Goal: Task Accomplishment & Management: Use online tool/utility

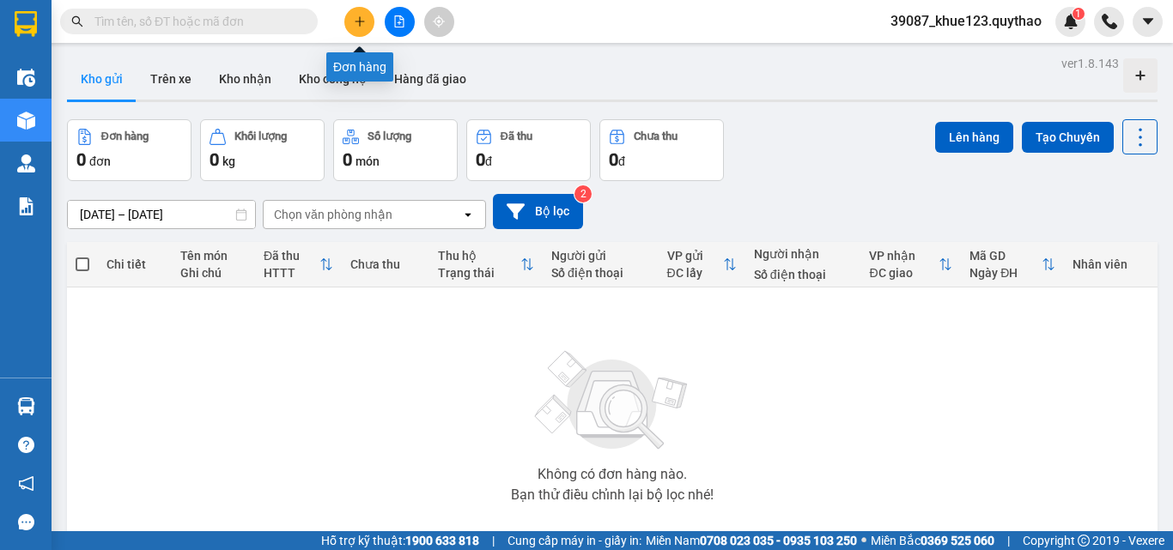
click at [355, 32] on button at bounding box center [359, 22] width 30 height 30
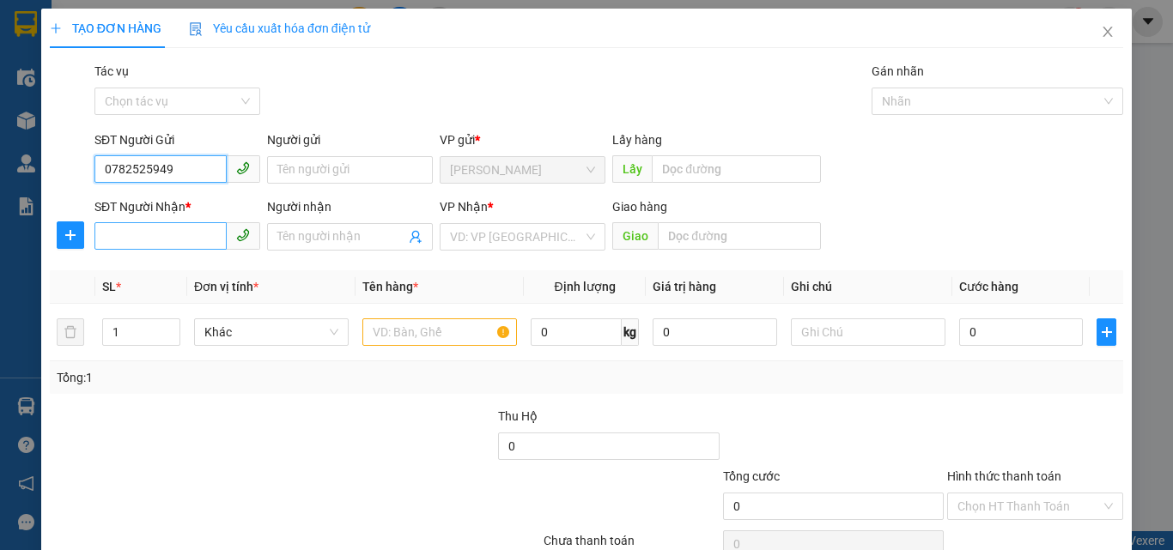
type input "0782525949"
click at [143, 238] on input "SĐT Người Nhận *" at bounding box center [160, 235] width 132 height 27
type input "0336293113"
drag, startPoint x: 155, startPoint y: 279, endPoint x: 237, endPoint y: 228, distance: 96.7
click at [162, 271] on th "SL *" at bounding box center [141, 286] width 92 height 33
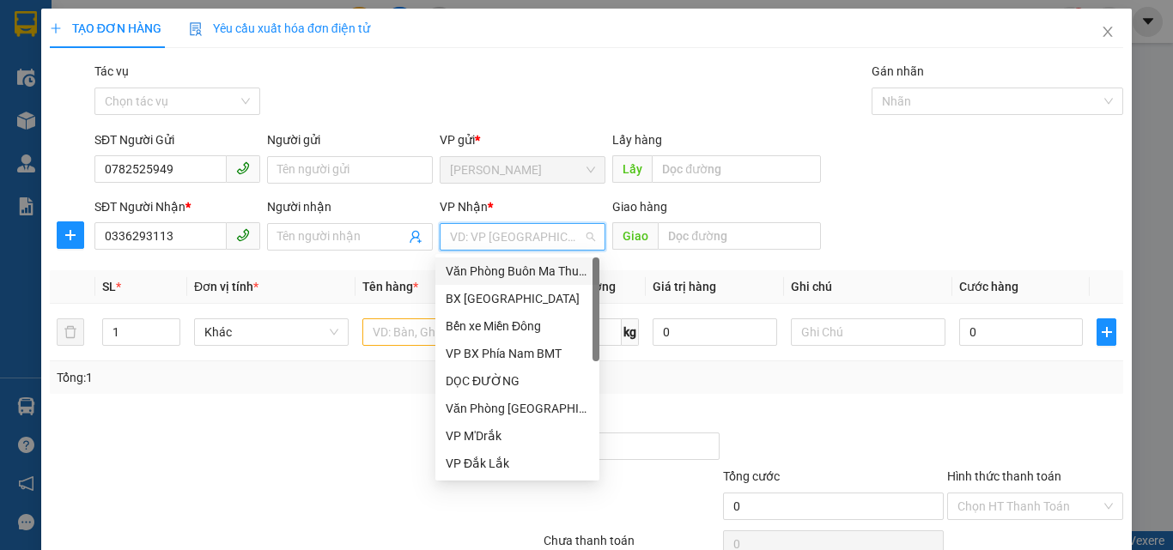
click at [461, 234] on input "search" at bounding box center [516, 237] width 133 height 26
drag, startPoint x: 519, startPoint y: 388, endPoint x: 523, endPoint y: 380, distance: 9.6
click at [519, 385] on div "DỌC ĐƯỜNG" at bounding box center [517, 381] width 143 height 19
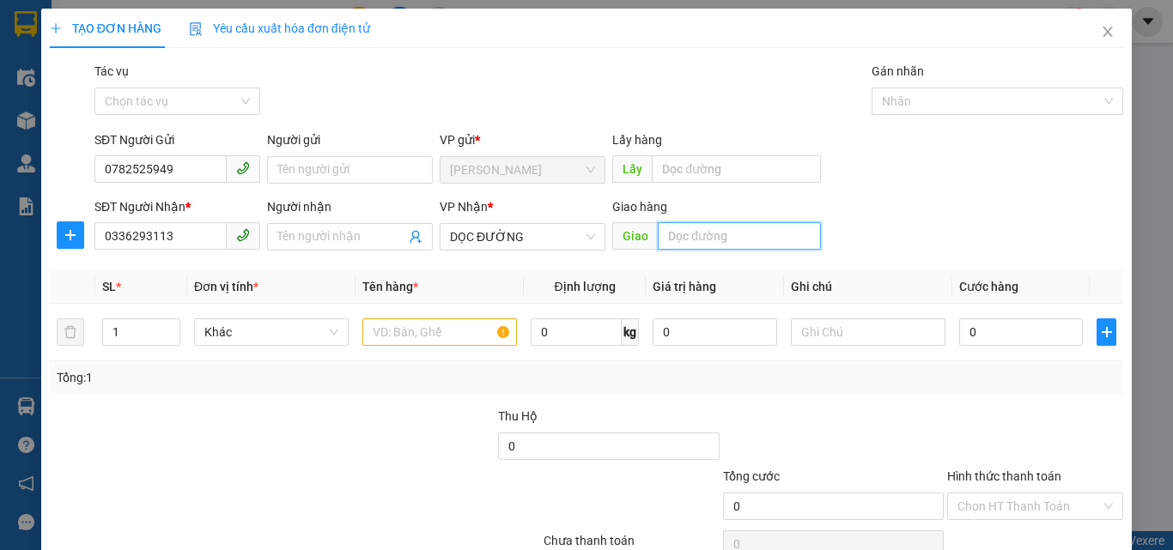
click at [659, 230] on input "text" at bounding box center [739, 235] width 163 height 27
type input "a"
type input "A"
type input "Â"
type input "AMATA"
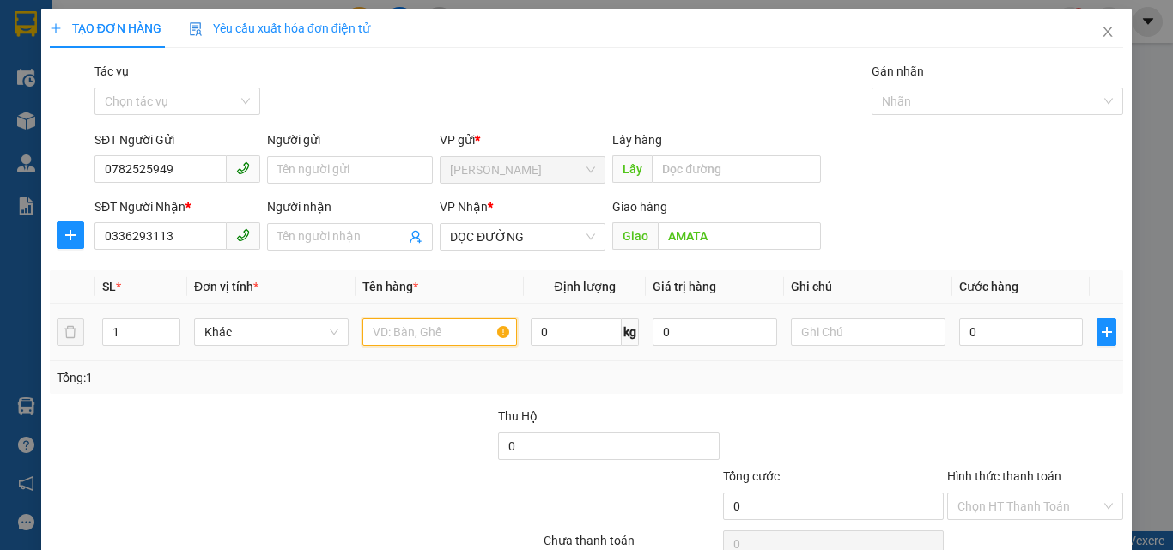
click at [389, 330] on input "text" at bounding box center [439, 332] width 155 height 27
type input "1 THÙNG GIẤY"
click at [993, 337] on input "0" at bounding box center [1021, 332] width 124 height 27
type input "2"
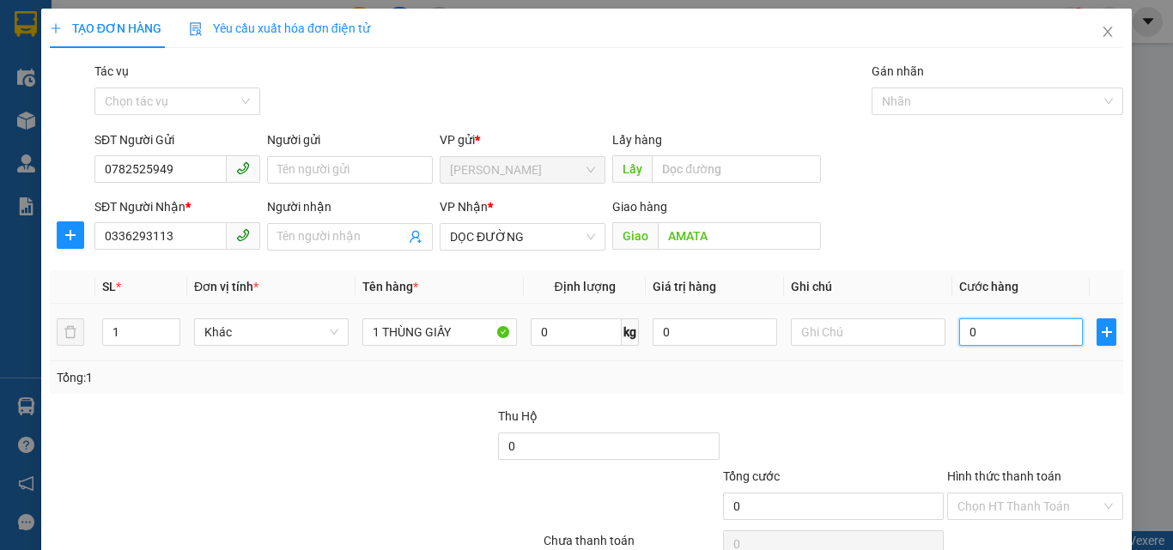
type input "2"
type input "25"
type input "250"
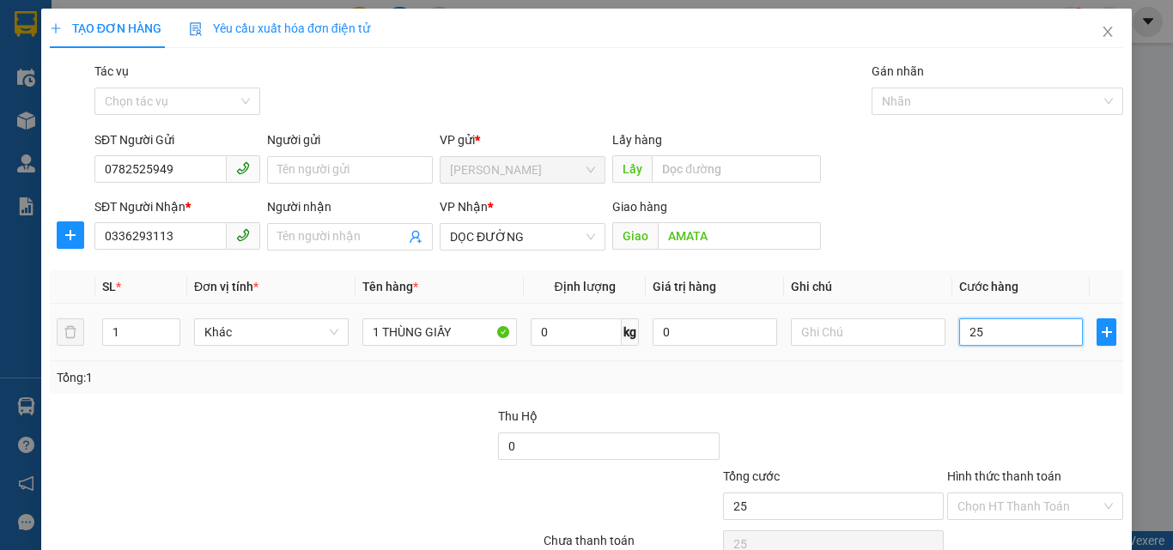
type input "250"
type input "25"
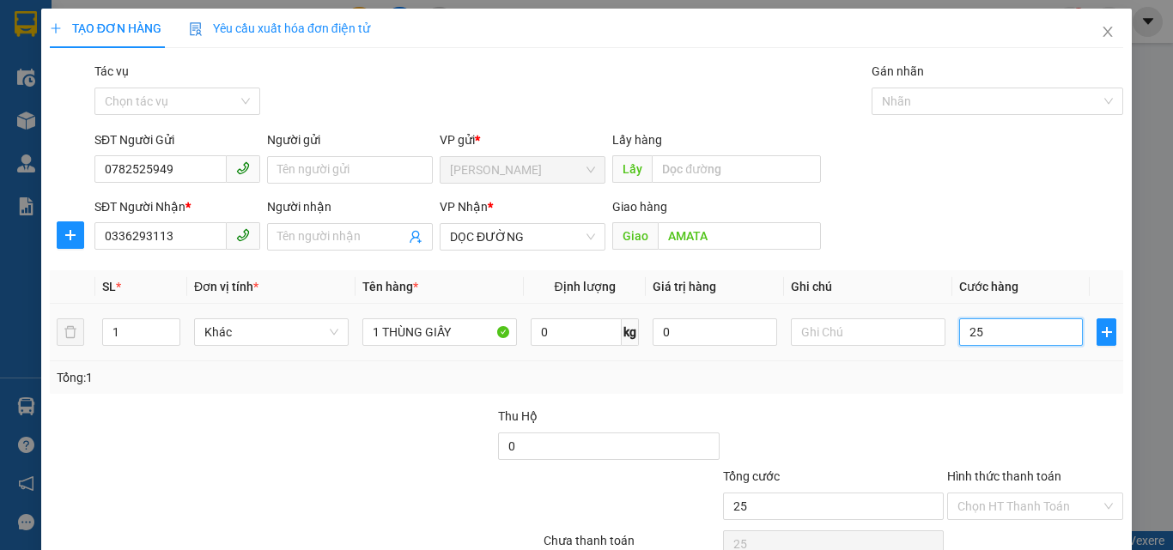
type input "2"
type input "0"
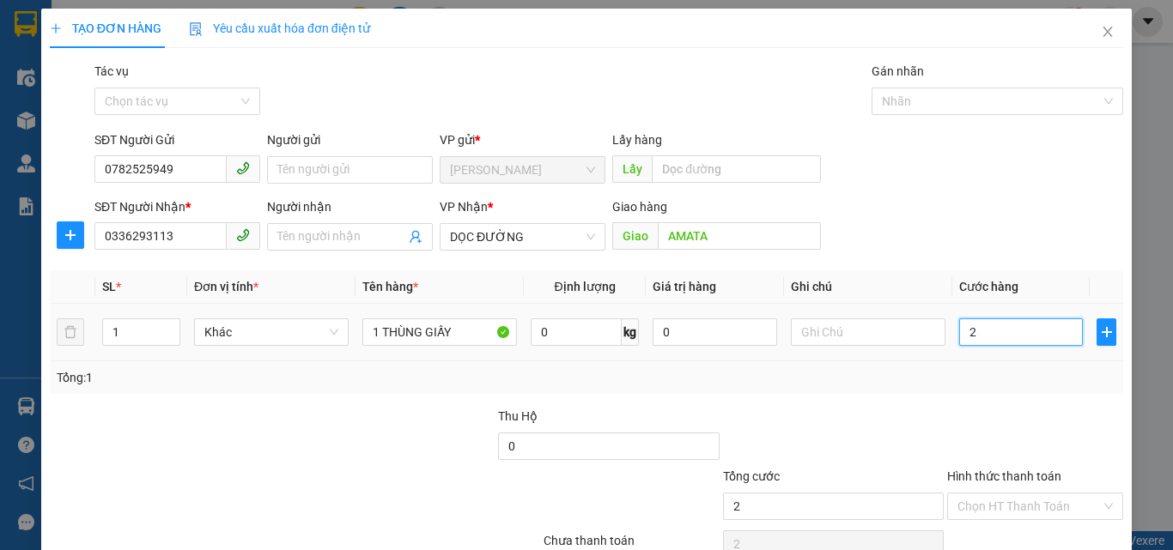
type input "0"
type input "05"
type input "5"
type input "050"
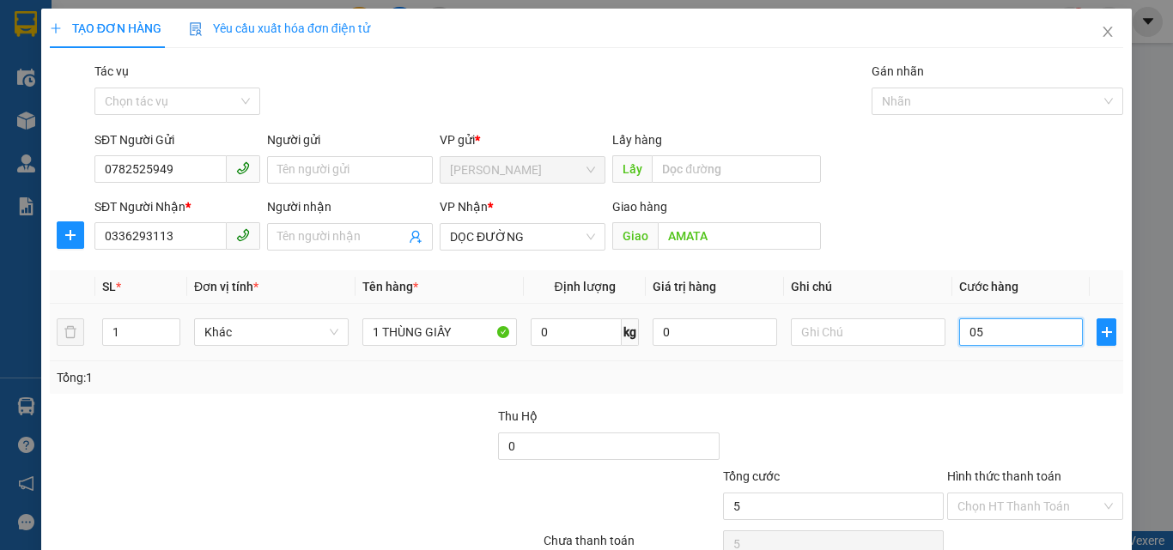
type input "50"
type input "0.500"
type input "500"
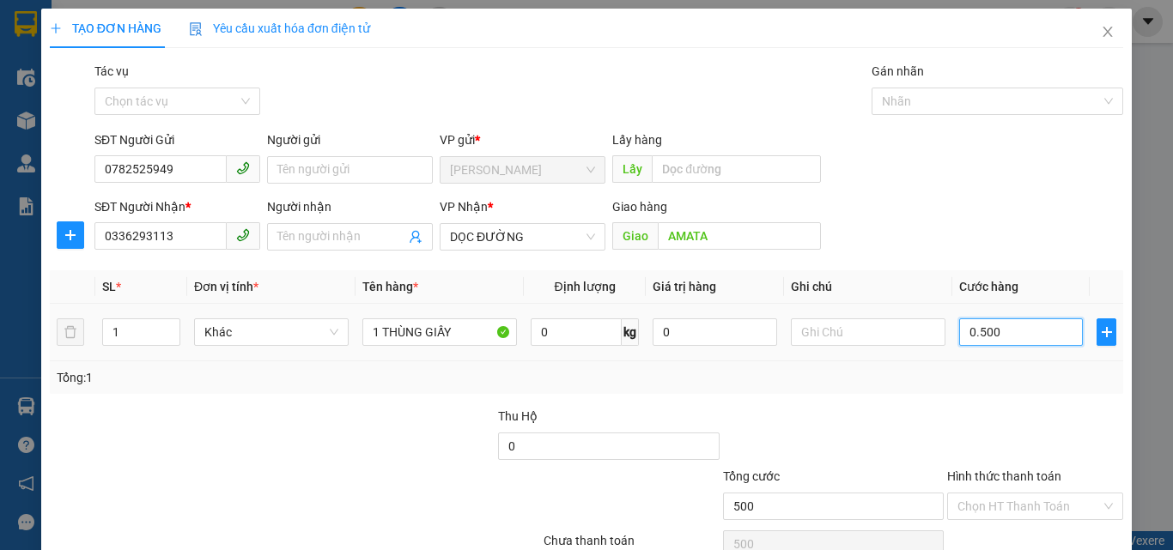
type input "05.000"
type input "5.000"
type input "050.000"
type input "50.000"
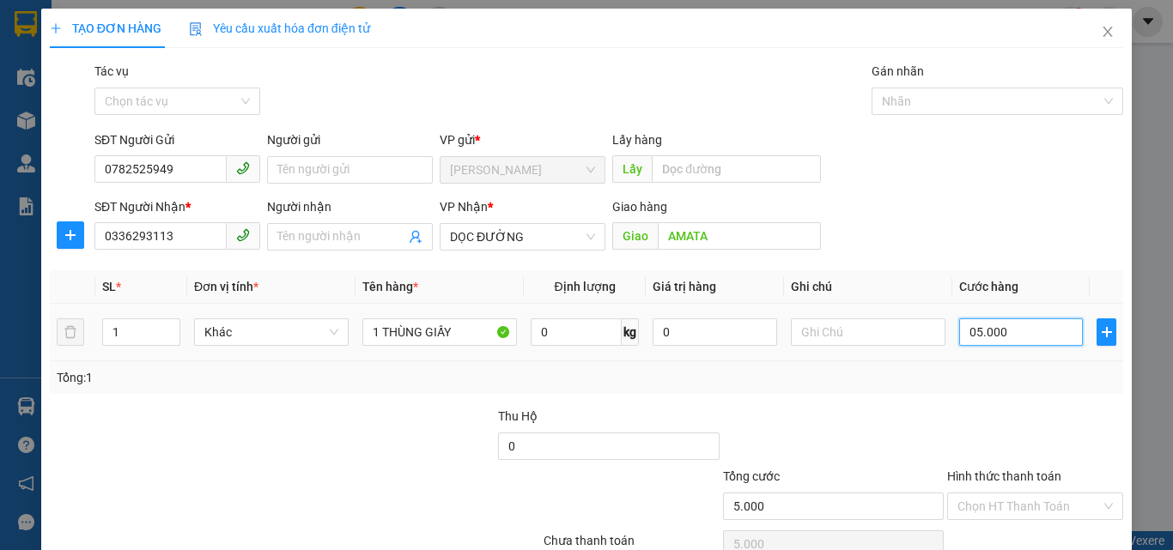
type input "50.000"
click at [889, 377] on div "Tổng: 1" at bounding box center [587, 377] width 1060 height 19
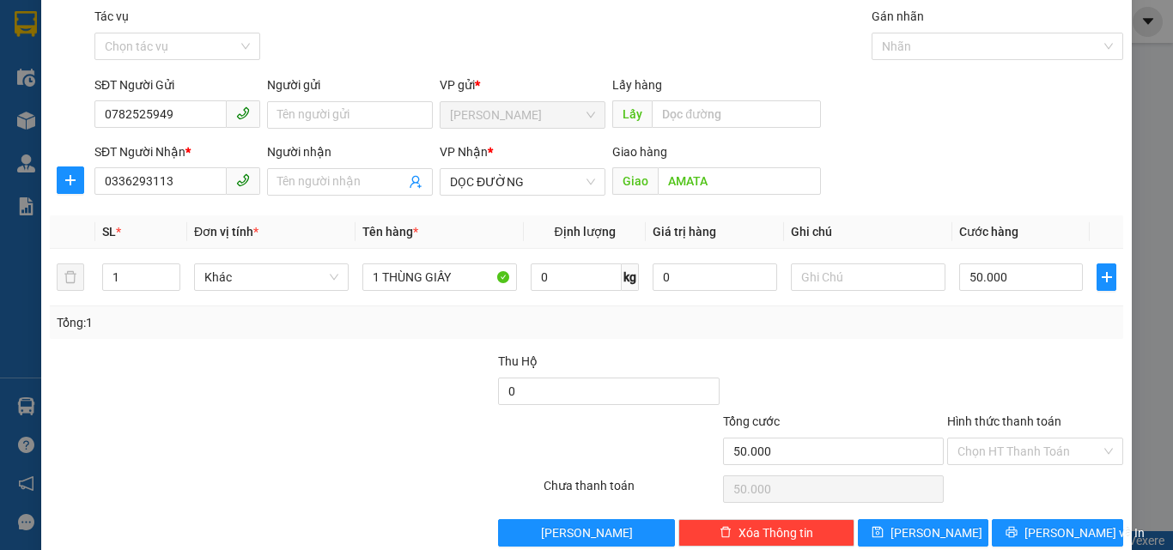
scroll to position [85, 0]
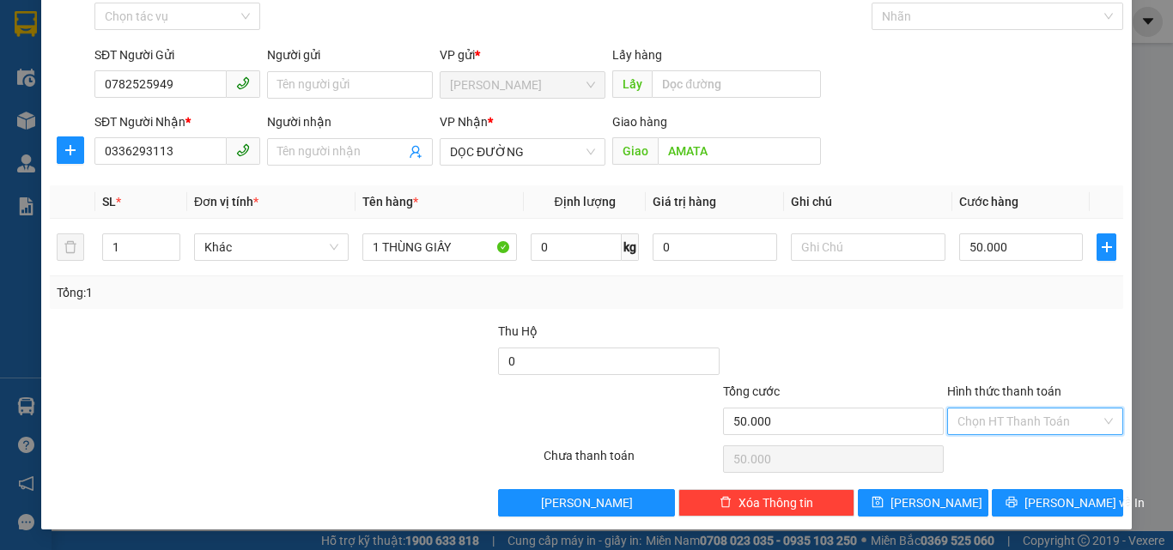
click at [1005, 420] on input "Hình thức thanh toán" at bounding box center [1028, 422] width 143 height 26
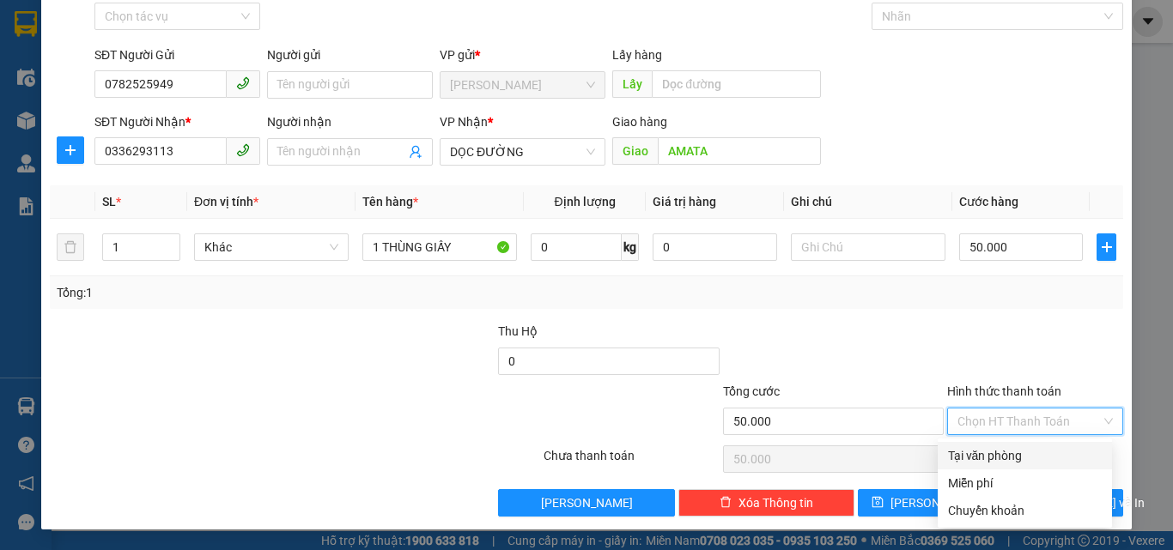
drag, startPoint x: 990, startPoint y: 450, endPoint x: 949, endPoint y: 472, distance: 46.9
click at [989, 450] on div "Tại văn phòng" at bounding box center [1025, 455] width 154 height 19
type input "0"
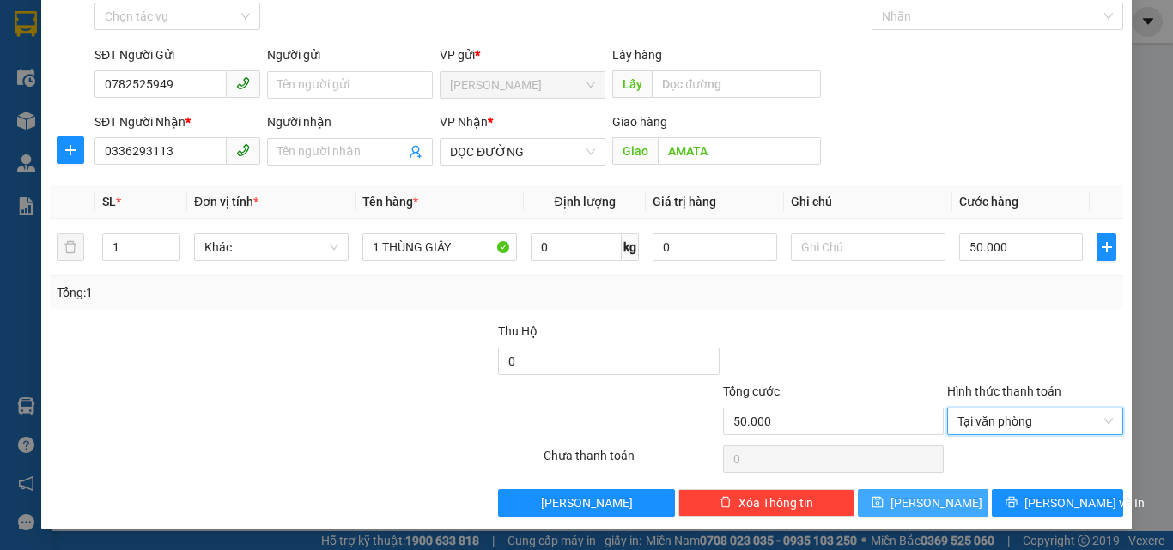
click at [908, 495] on button "[PERSON_NAME]" at bounding box center [923, 502] width 131 height 27
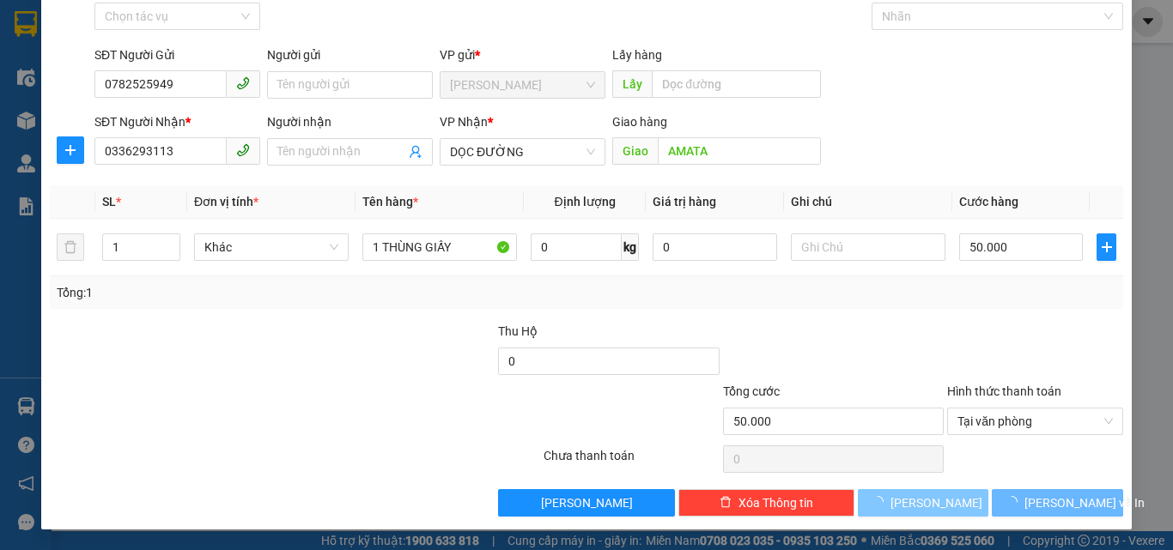
type input "0"
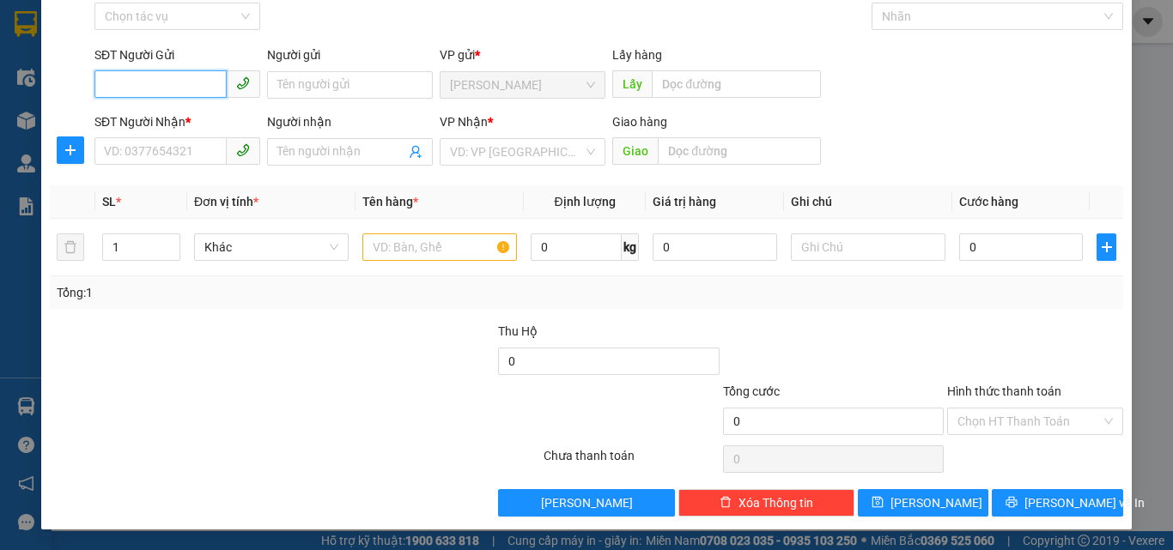
click at [163, 83] on input "SĐT Người Gửi" at bounding box center [160, 83] width 132 height 27
type input "0941288285"
click at [174, 155] on input "SĐT Người Nhận *" at bounding box center [160, 150] width 132 height 27
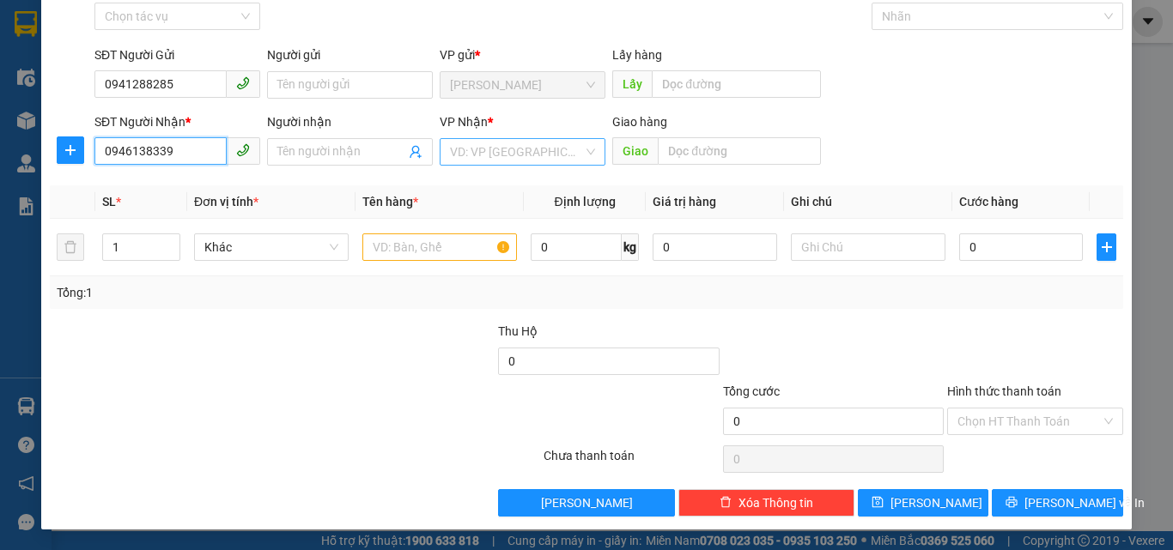
type input "0946138339"
click at [501, 148] on input "search" at bounding box center [516, 152] width 133 height 26
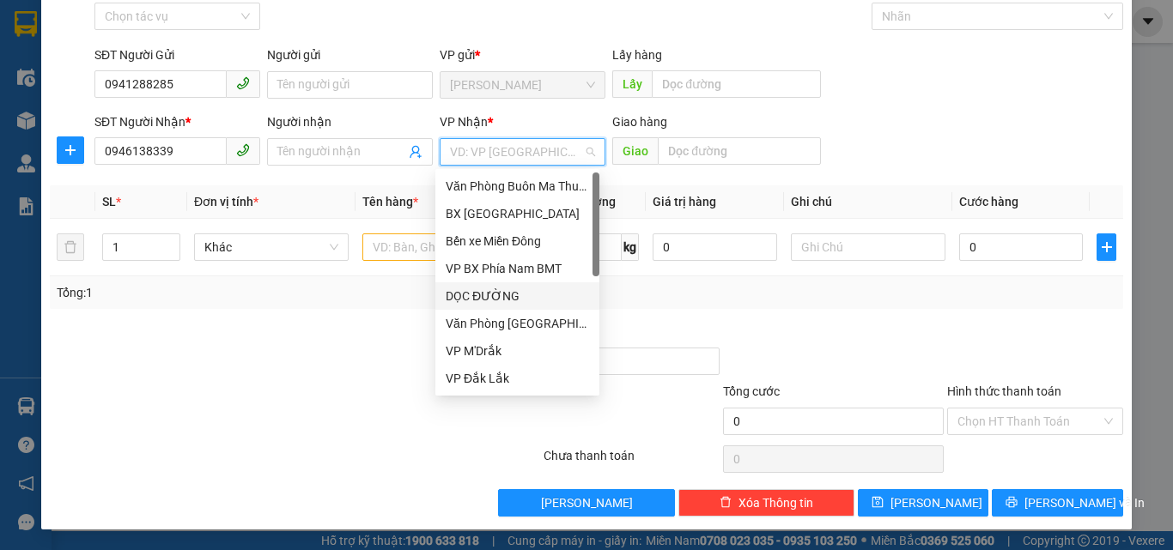
drag, startPoint x: 501, startPoint y: 289, endPoint x: 470, endPoint y: 288, distance: 31.8
click at [501, 289] on div "DỌC ĐƯỜNG" at bounding box center [517, 296] width 143 height 19
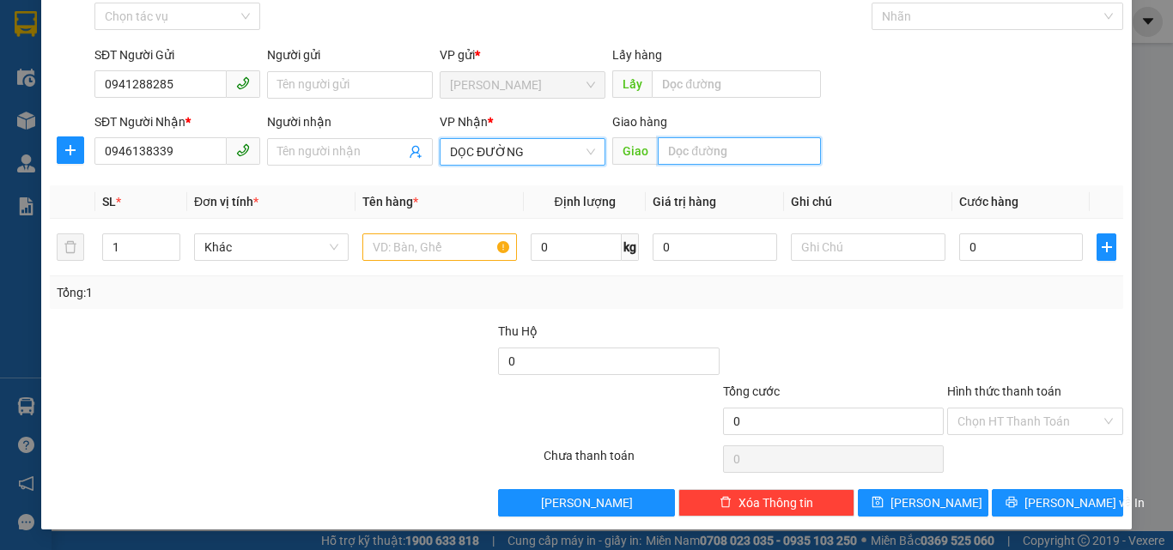
click at [765, 161] on input "text" at bounding box center [739, 150] width 163 height 27
click at [691, 149] on input "text" at bounding box center [739, 150] width 163 height 27
type input "CẦU ÔNG BỐ"
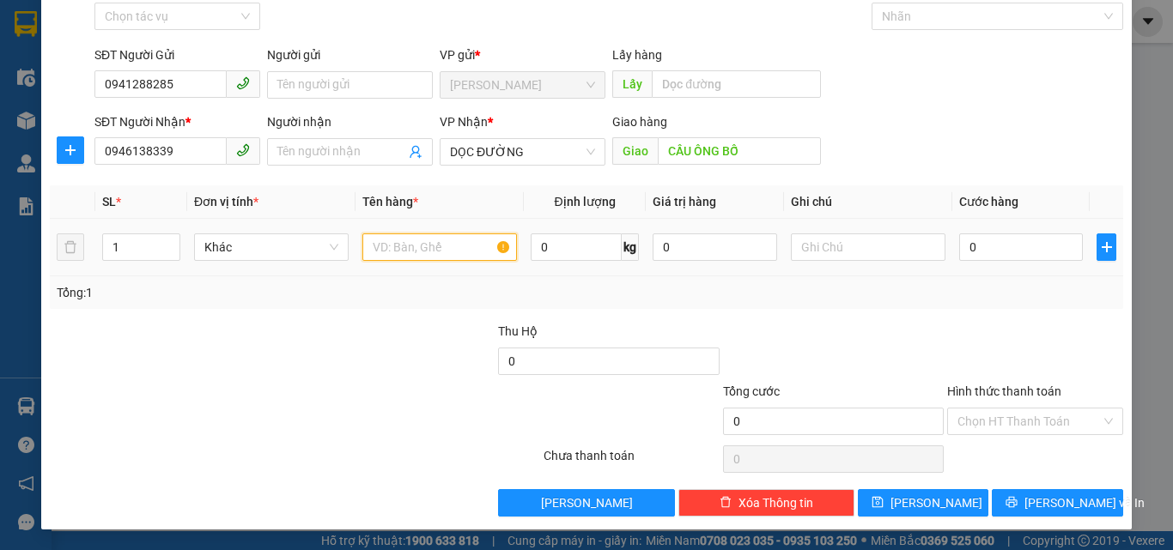
click at [398, 250] on input "text" at bounding box center [439, 247] width 155 height 27
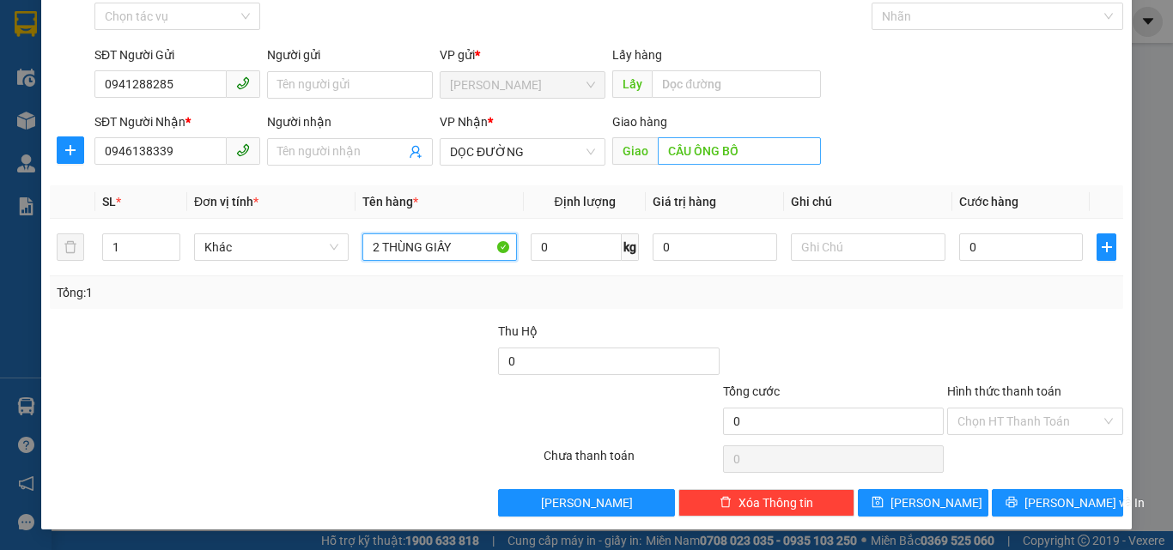
type input "2 THÙNG GIẤY"
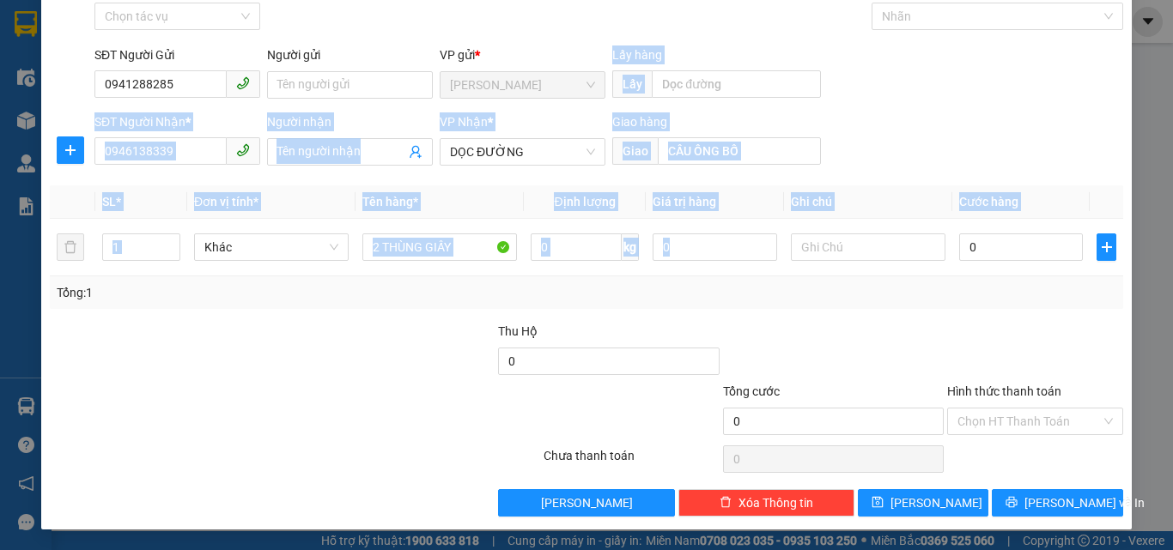
drag, startPoint x: 705, startPoint y: 147, endPoint x: 859, endPoint y: 396, distance: 292.6
click at [859, 396] on div "Transit Pickup Surcharge Ids Transit Deliver Surcharge Ids Transit Deliver Surc…" at bounding box center [586, 247] width 1073 height 540
click at [1025, 258] on div "0" at bounding box center [1021, 247] width 124 height 34
click at [1025, 255] on input "0" at bounding box center [1021, 247] width 124 height 27
click at [1022, 257] on input "0" at bounding box center [1021, 247] width 124 height 27
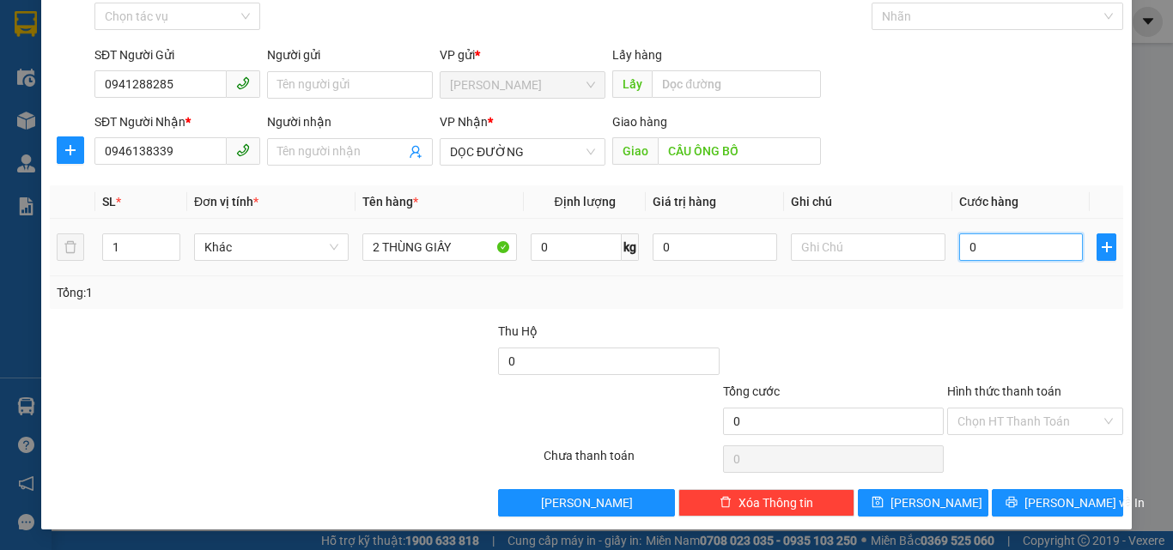
click at [1022, 257] on input "0" at bounding box center [1021, 247] width 124 height 27
type input "21"
type input "218"
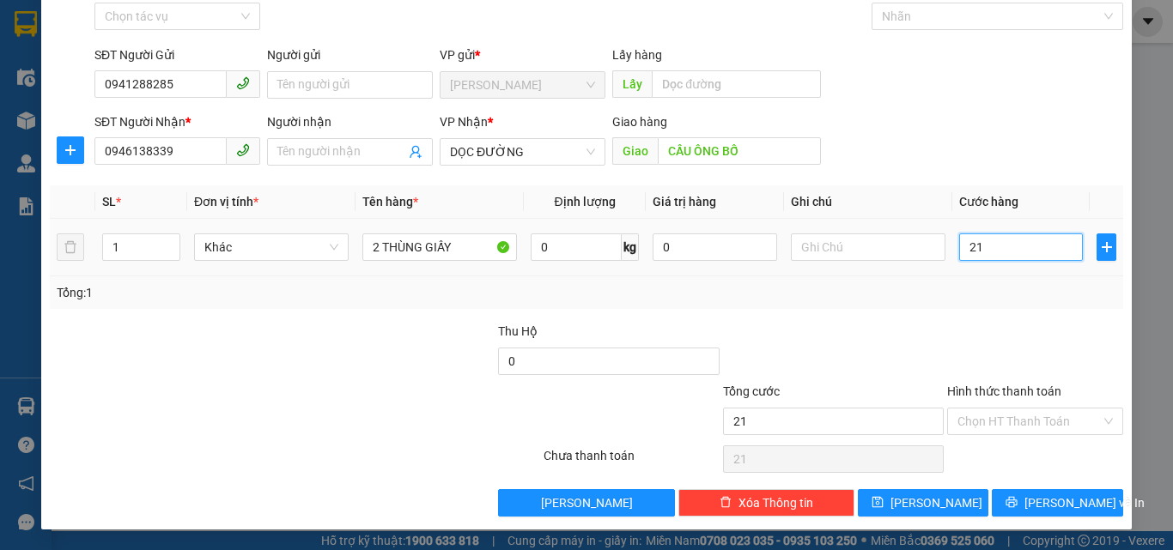
type input "218"
type input "21"
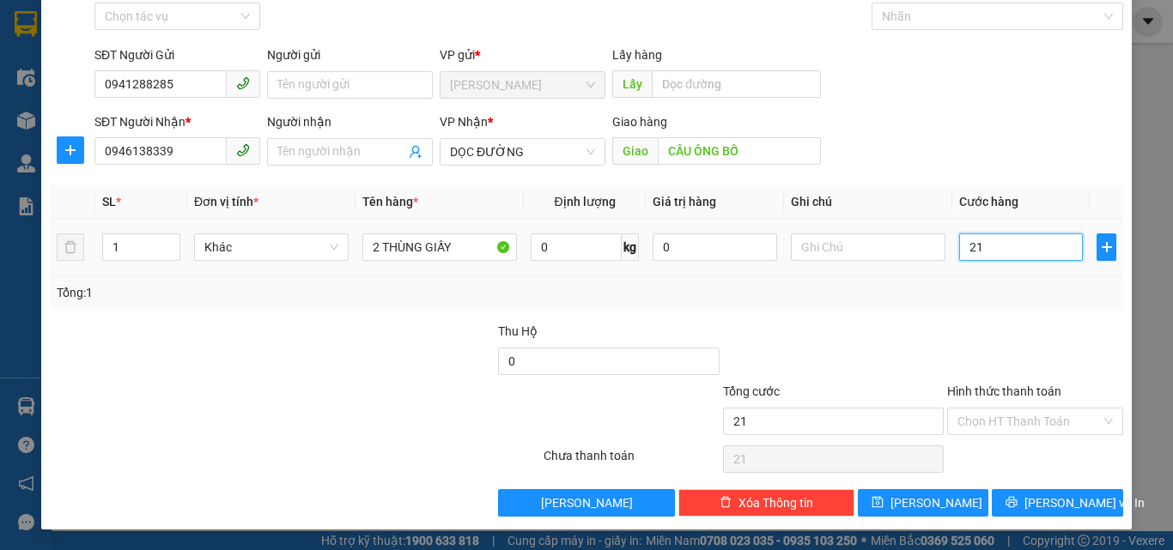
type input "2"
type input "28"
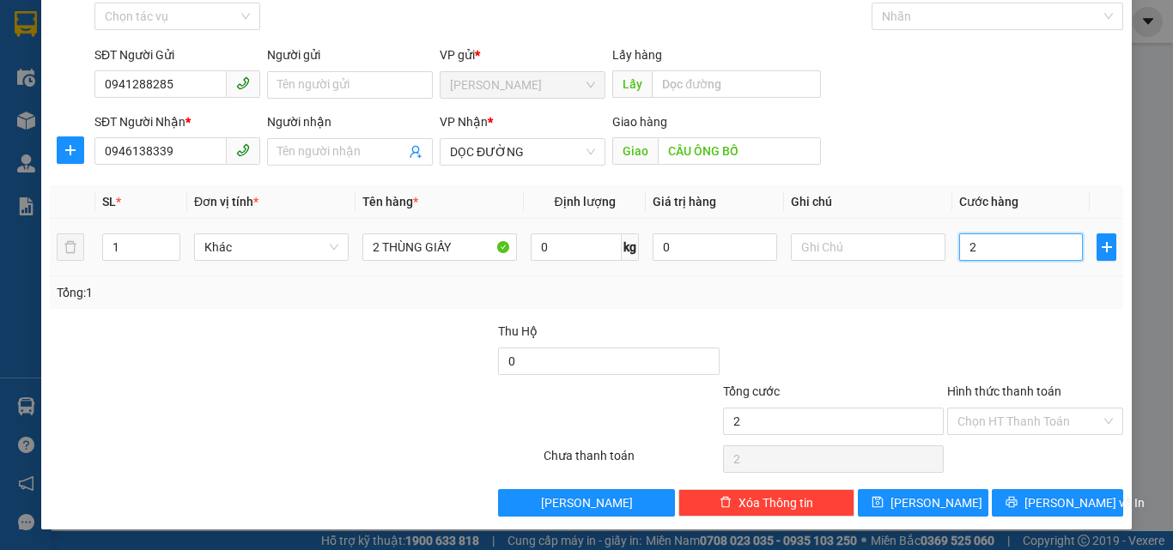
type input "28"
type input "280"
type input "2.800"
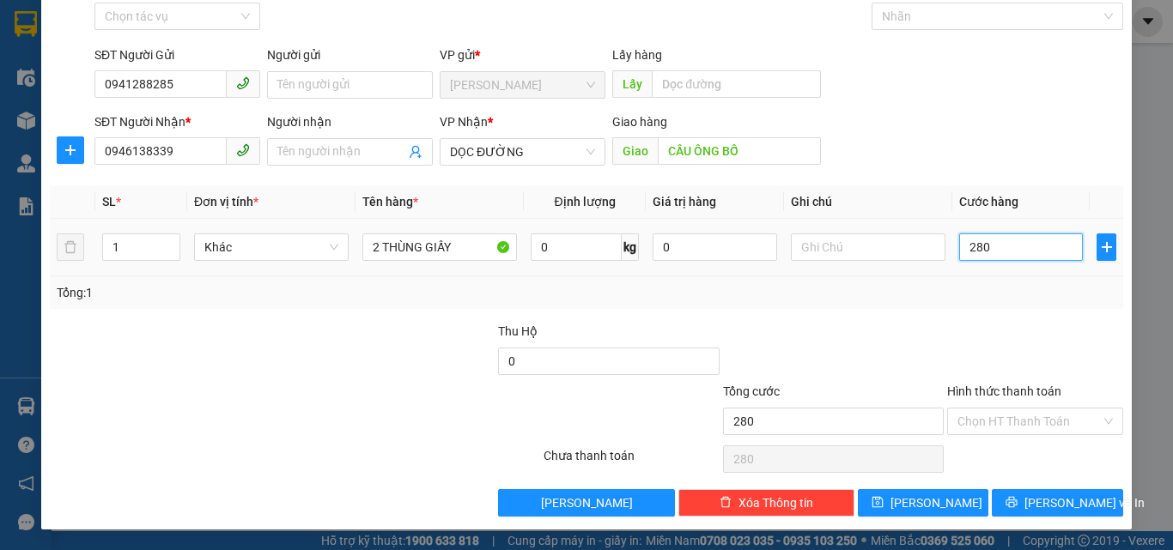
type input "2.800"
type input "28.000"
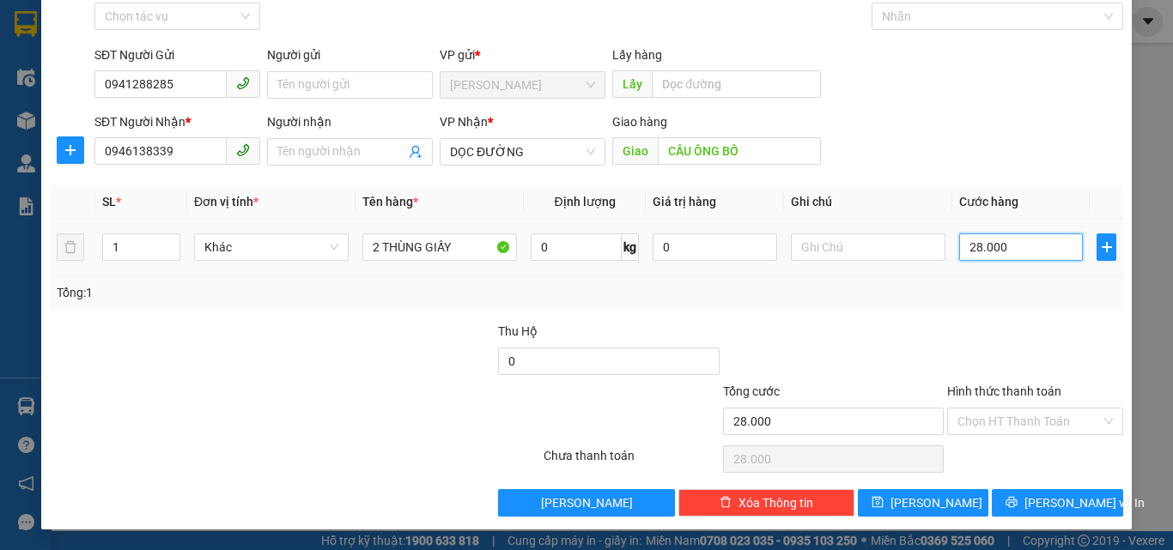
type input "280.000"
click at [913, 508] on span "[PERSON_NAME]" at bounding box center [936, 503] width 92 height 19
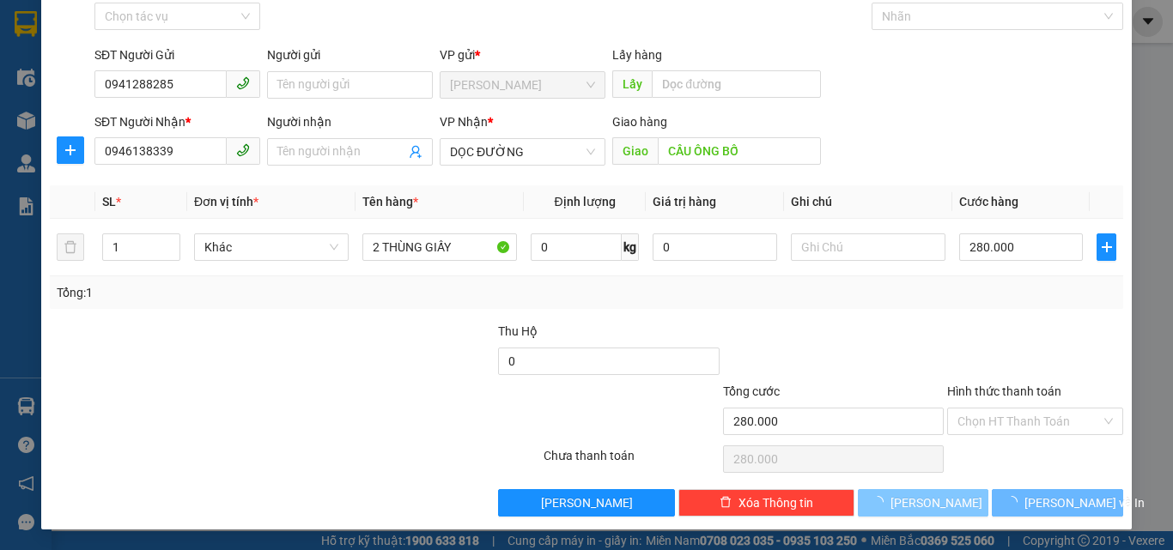
type input "0"
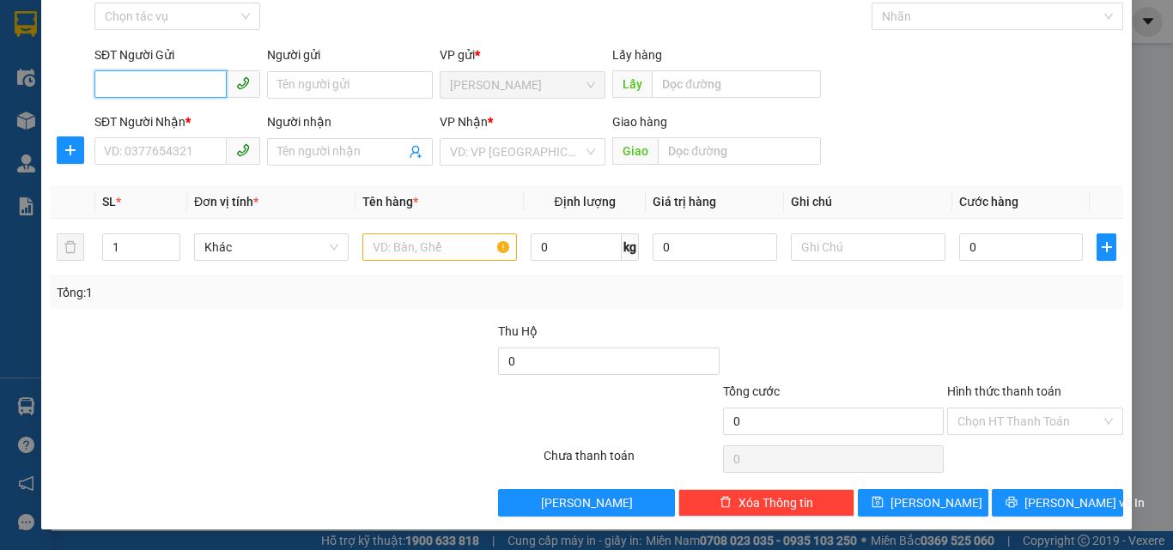
click at [221, 90] on input "SĐT Người Gửi" at bounding box center [160, 83] width 132 height 27
type input "0333868802"
click at [197, 121] on div "0333868802 - MAI" at bounding box center [175, 119] width 143 height 19
type input "MAI"
type input "0393739173"
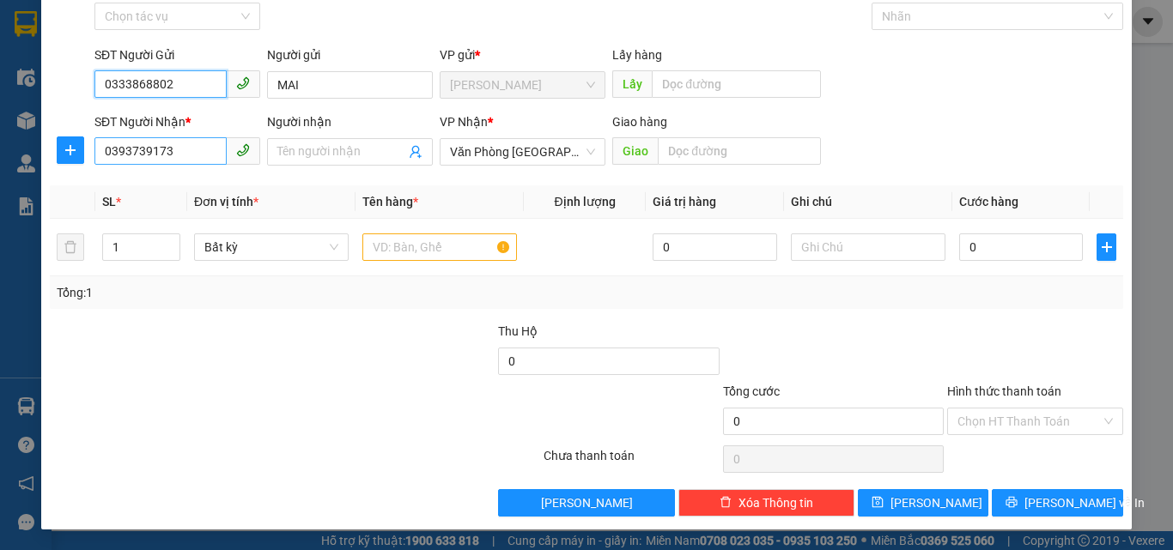
type input "0333868802"
click at [186, 152] on input "0393739173" at bounding box center [160, 150] width 132 height 27
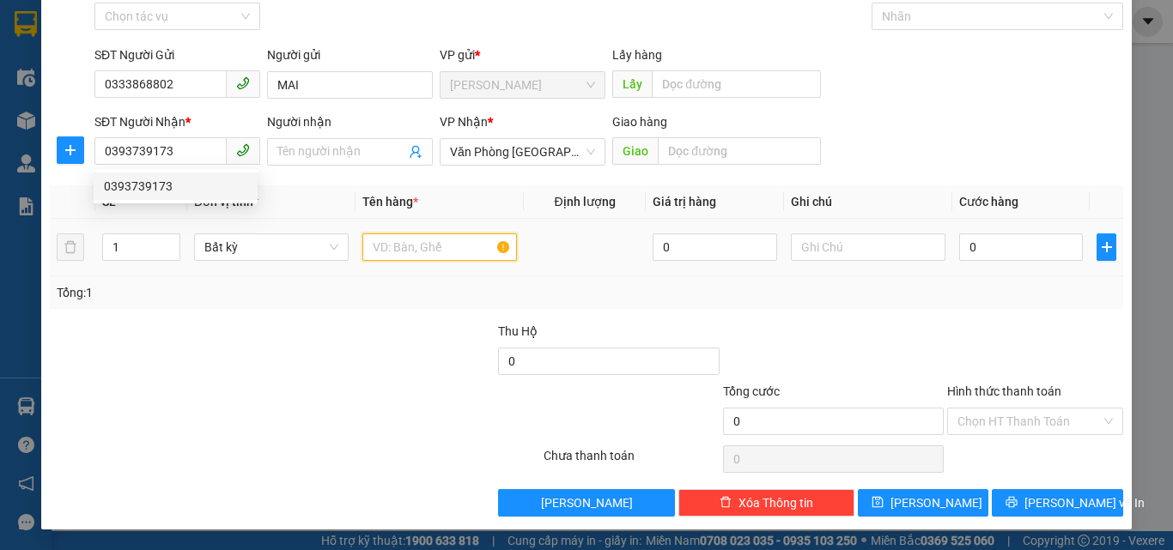
click at [436, 239] on input "text" at bounding box center [439, 247] width 155 height 27
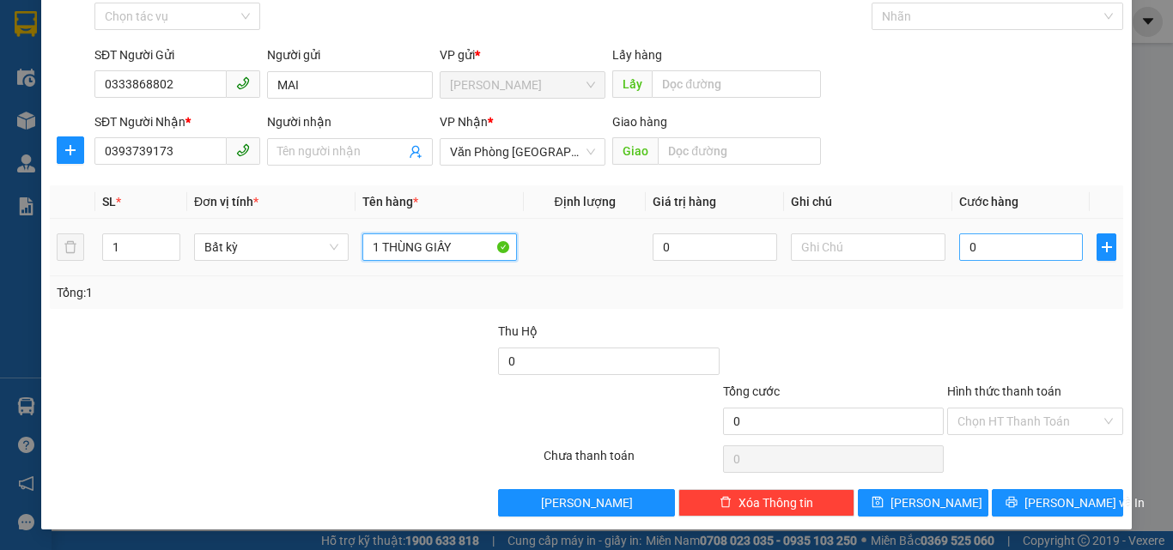
type input "1 THÙNG GIẤY"
click at [990, 247] on input "0" at bounding box center [1021, 247] width 124 height 27
type input "09"
type input "9"
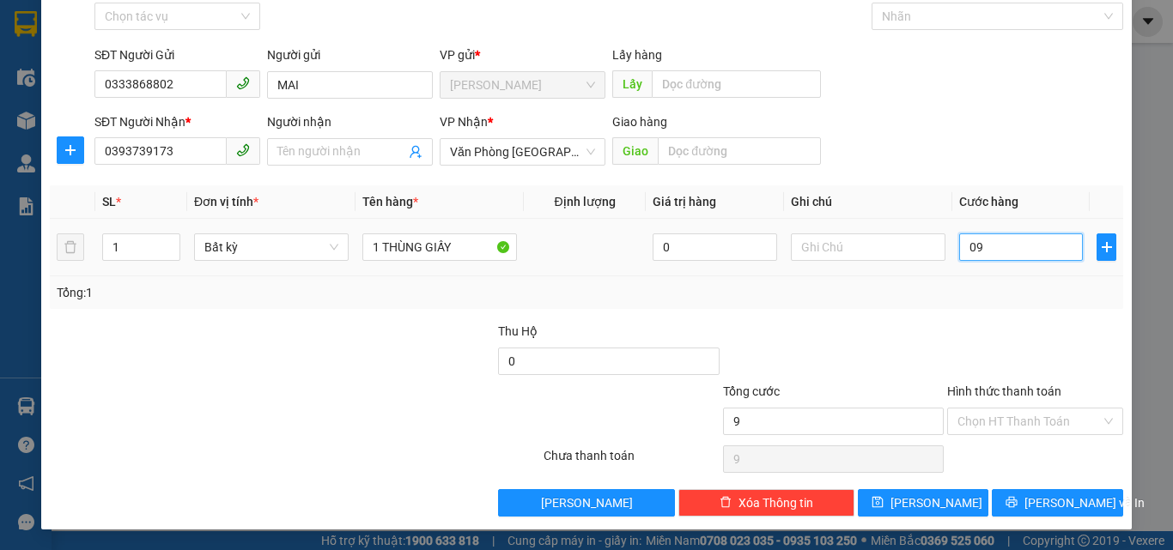
type input "090"
type input "90"
type input "0.900"
type input "900"
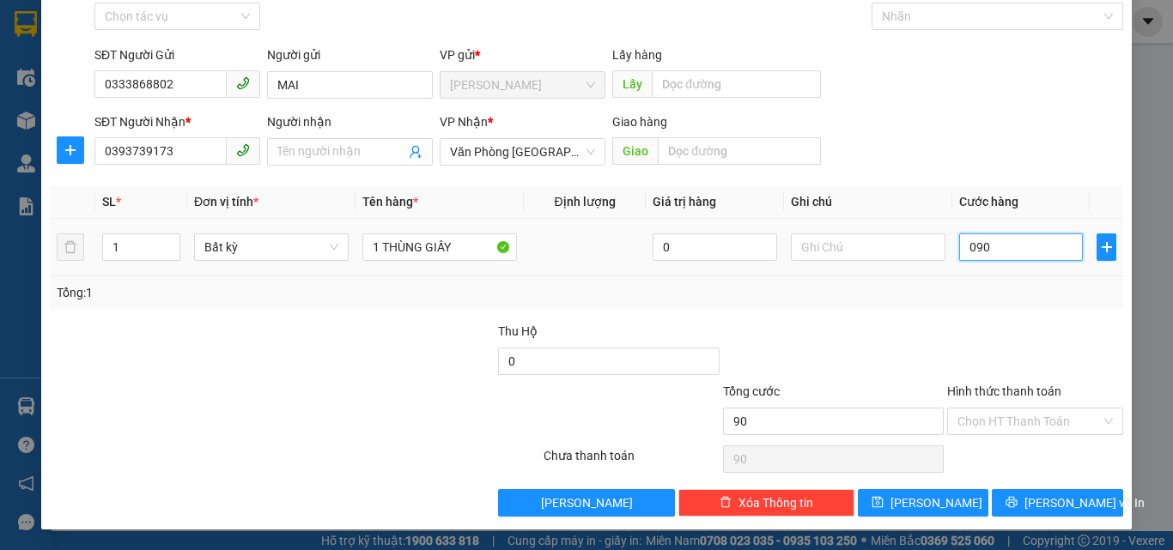
type input "900"
type input "09.000"
type input "9.000"
type input "090.000"
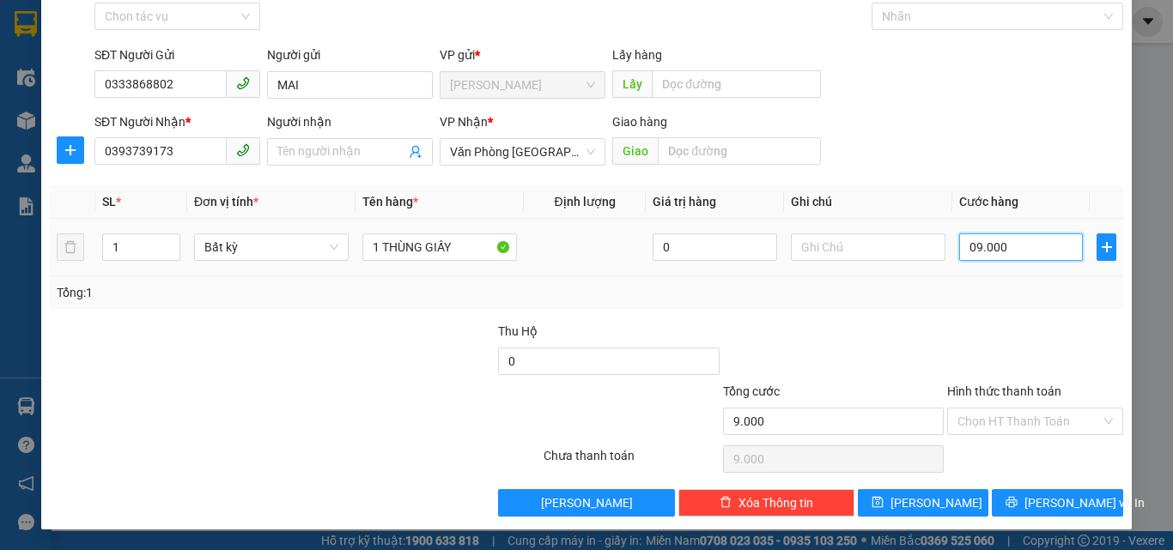
type input "90.000"
click at [870, 287] on div "Tổng: 1" at bounding box center [587, 292] width 1060 height 19
click at [1012, 421] on input "Hình thức thanh toán" at bounding box center [1028, 422] width 143 height 26
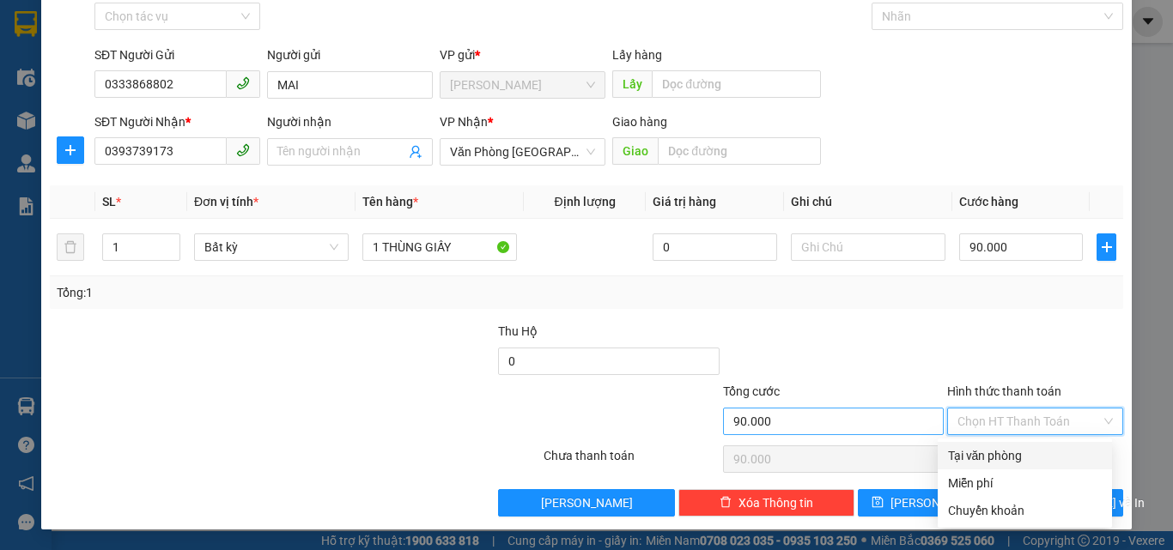
drag, startPoint x: 999, startPoint y: 459, endPoint x: 906, endPoint y: 416, distance: 102.5
click at [971, 451] on div "Tại văn phòng" at bounding box center [1025, 455] width 154 height 19
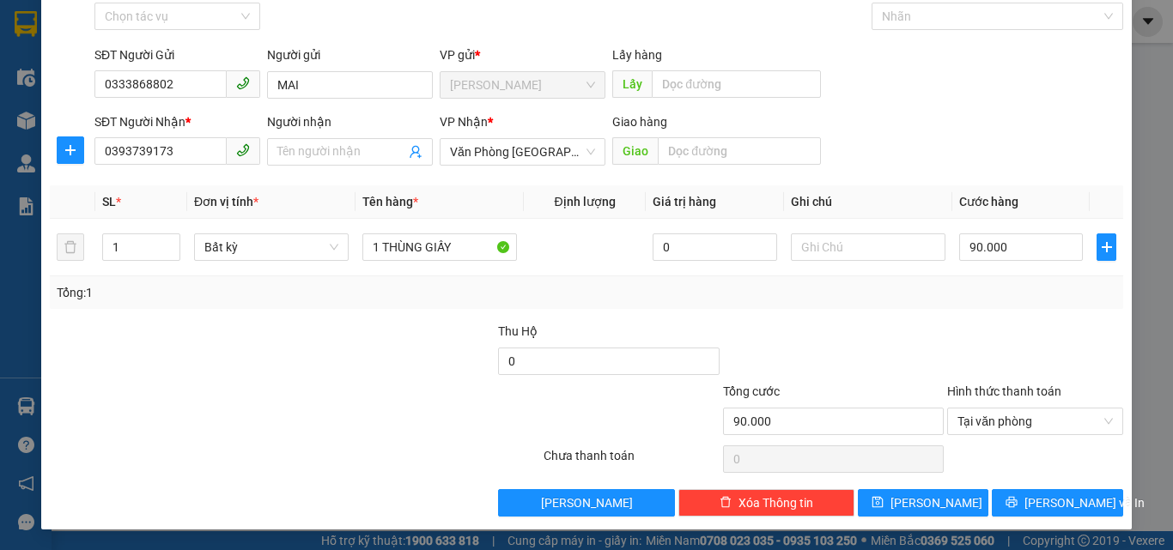
drag, startPoint x: 866, startPoint y: 368, endPoint x: 853, endPoint y: 336, distance: 35.4
click at [865, 367] on div at bounding box center [833, 352] width 224 height 60
drag, startPoint x: 1010, startPoint y: 414, endPoint x: 998, endPoint y: 428, distance: 18.3
click at [1009, 415] on span "Tại văn phòng" at bounding box center [1034, 422] width 155 height 26
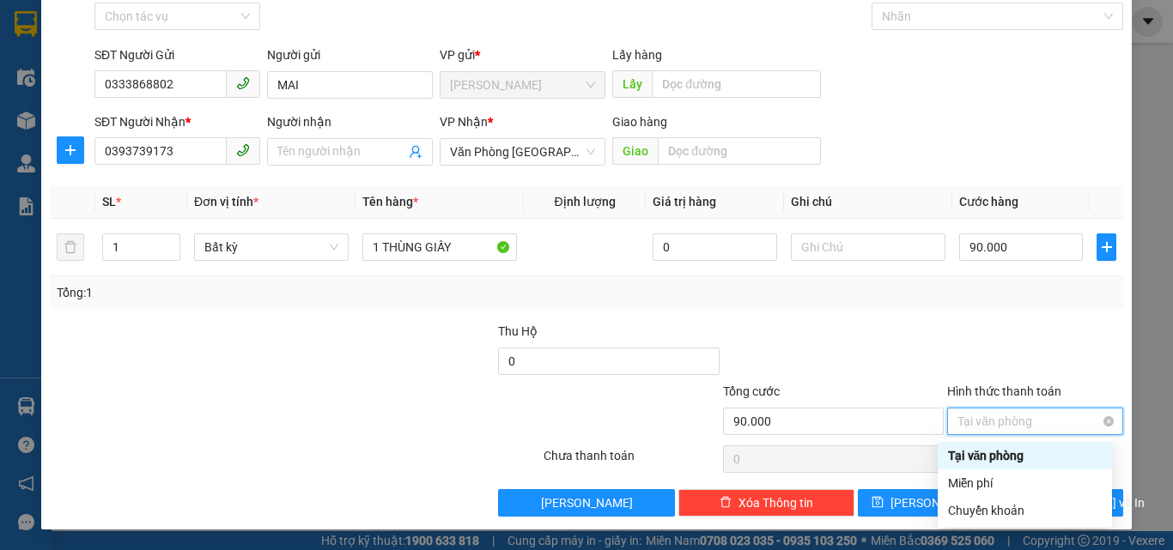
click at [1103, 412] on div "Tại văn phòng" at bounding box center [1035, 421] width 176 height 27
type input "90.000"
click at [999, 337] on div at bounding box center [1034, 352] width 179 height 60
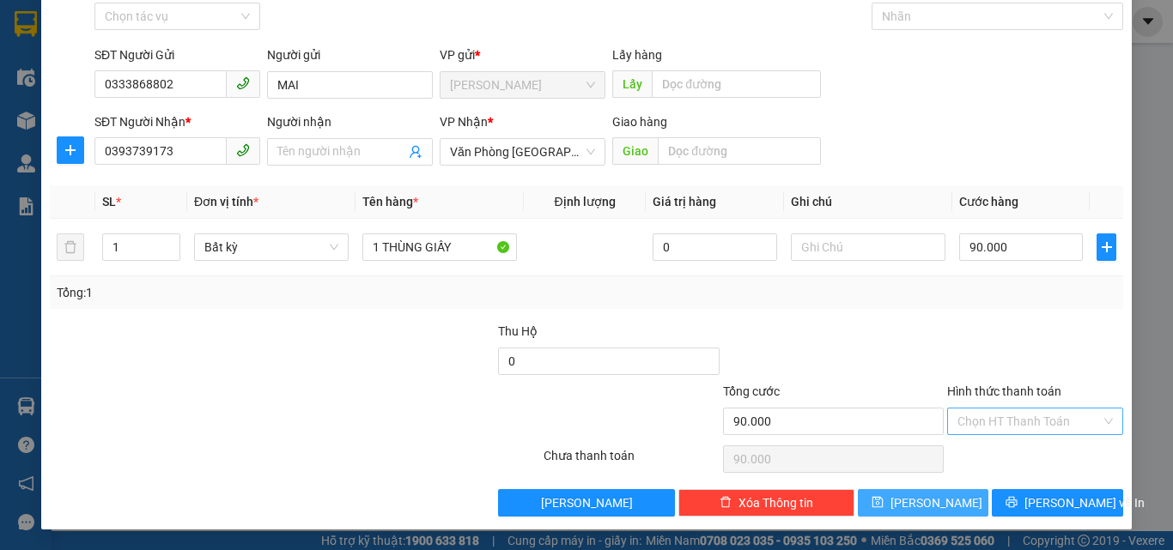
click at [923, 499] on span "[PERSON_NAME]" at bounding box center [936, 503] width 92 height 19
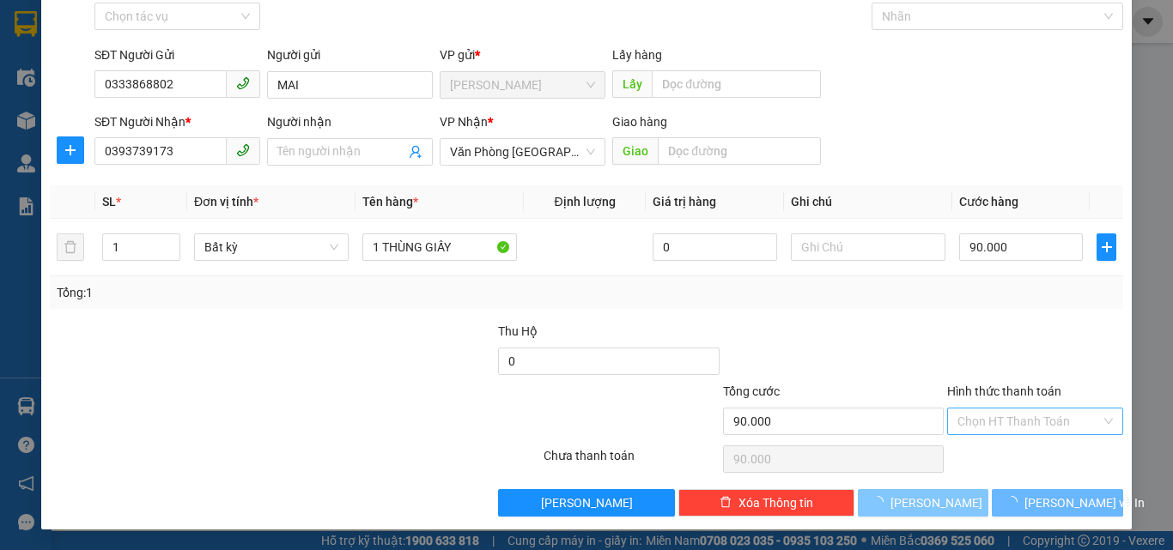
type input "0"
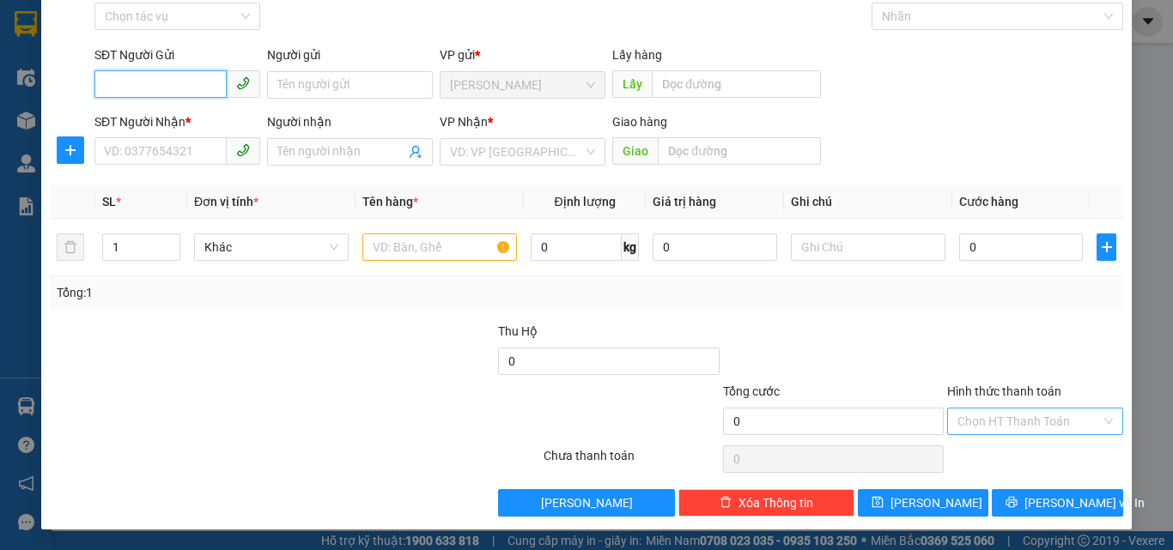
click at [181, 72] on input "SĐT Người Gửi" at bounding box center [160, 83] width 132 height 27
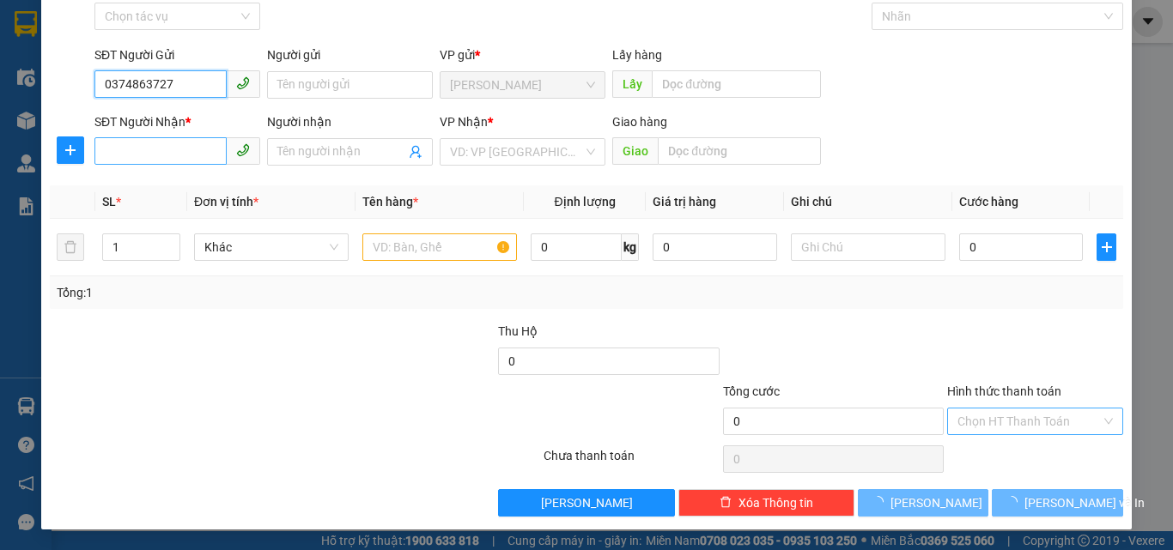
type input "0374863727"
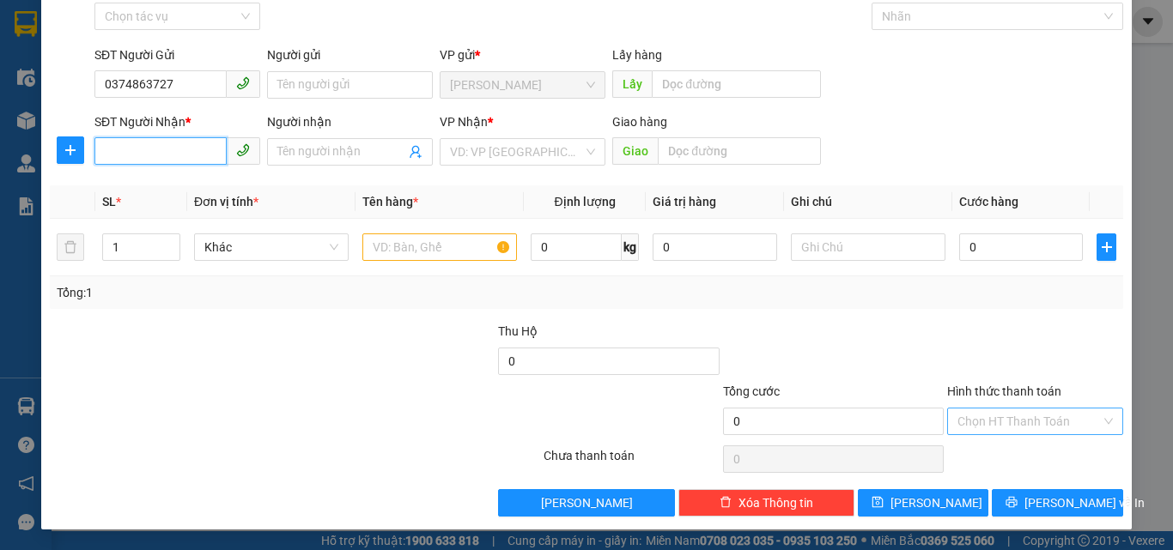
click at [131, 158] on input "SĐT Người Nhận *" at bounding box center [160, 150] width 132 height 27
type input "0332040559"
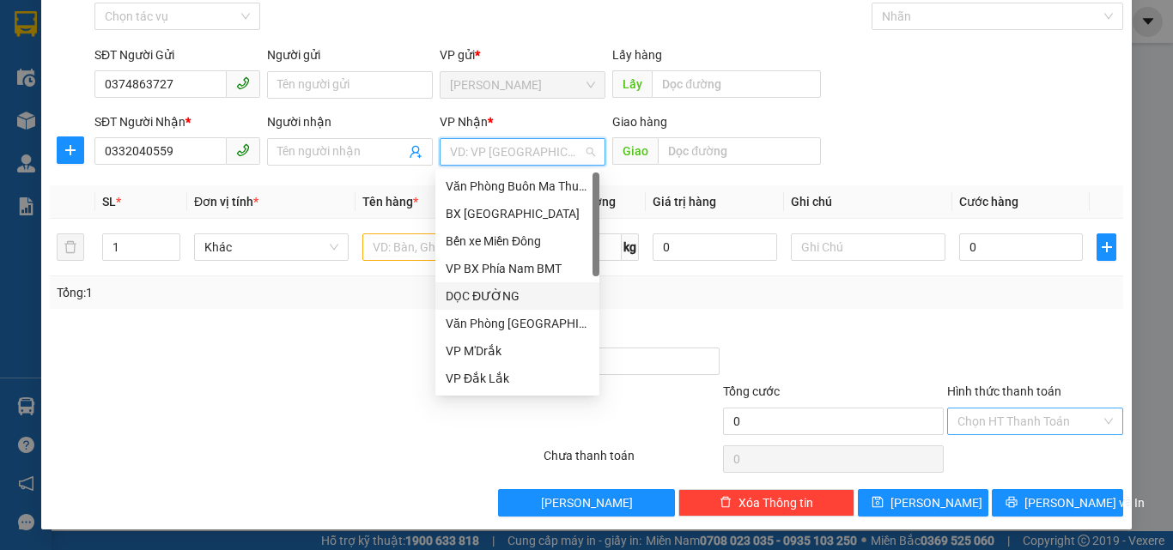
click at [564, 162] on input "search" at bounding box center [516, 152] width 133 height 26
drag, startPoint x: 451, startPoint y: 292, endPoint x: 442, endPoint y: 289, distance: 9.0
click at [451, 288] on div "DỌC ĐƯỜNG" at bounding box center [517, 296] width 143 height 19
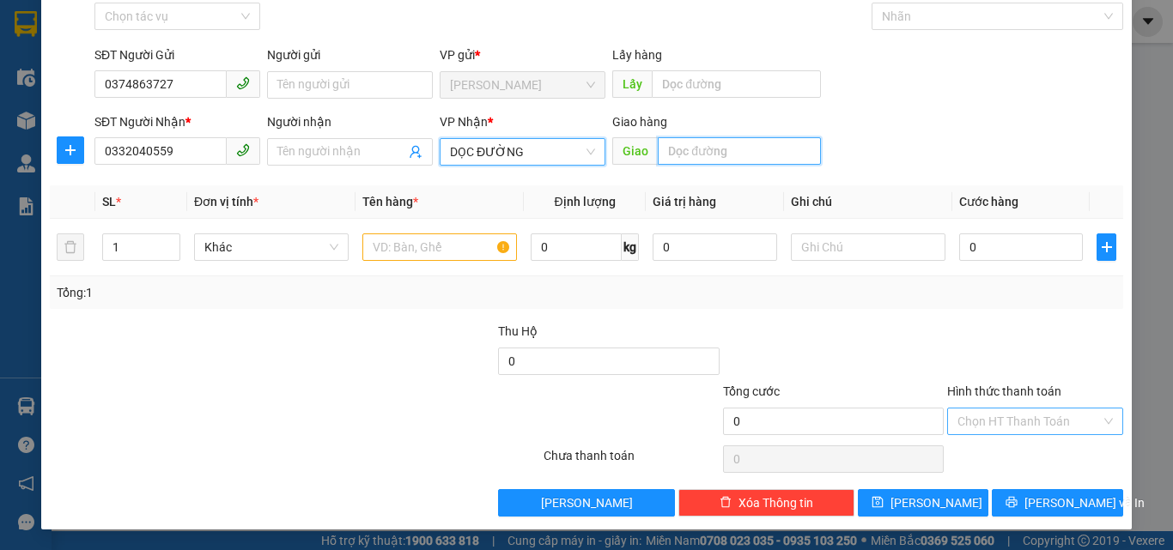
click at [762, 149] on input "text" at bounding box center [739, 150] width 163 height 27
type input "BÀU BÀNG"
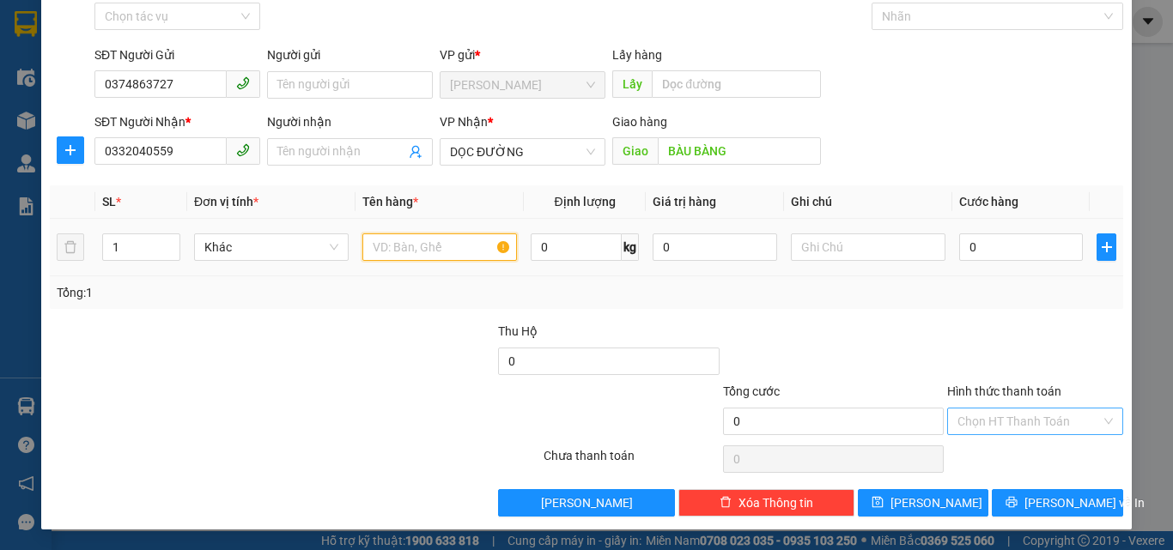
click at [446, 249] on input "text" at bounding box center [439, 247] width 155 height 27
type input "1 THÙNG GIẤY"
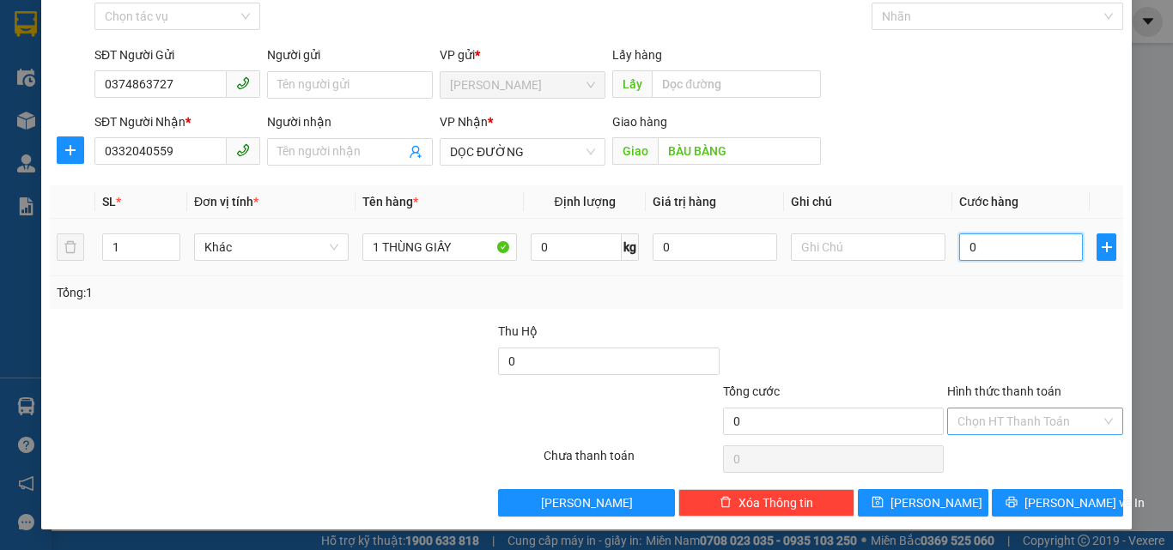
type input "1"
type input "10"
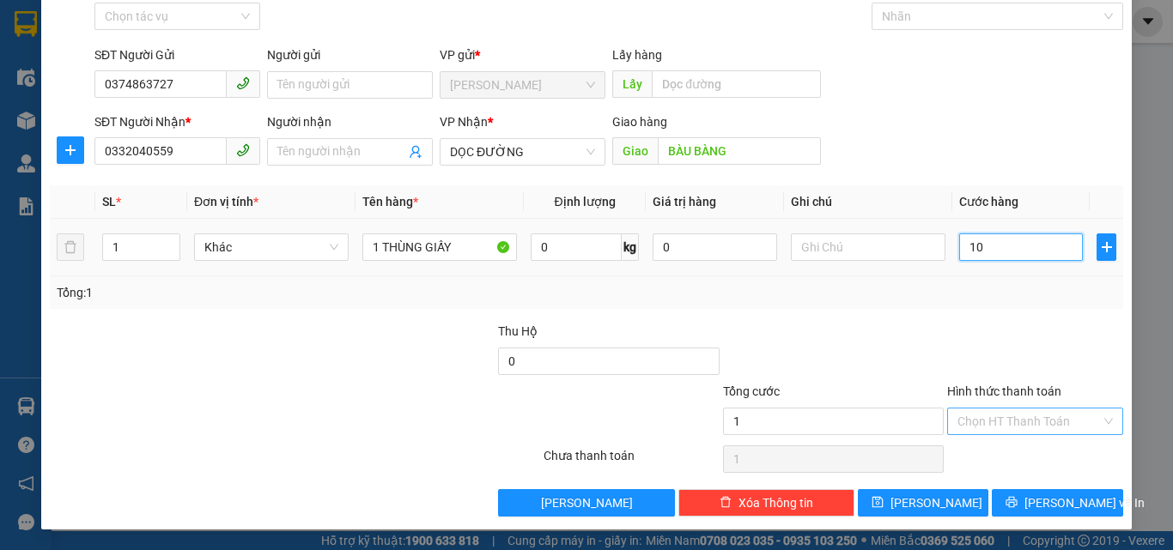
type input "10"
type input "100"
type input "1.000"
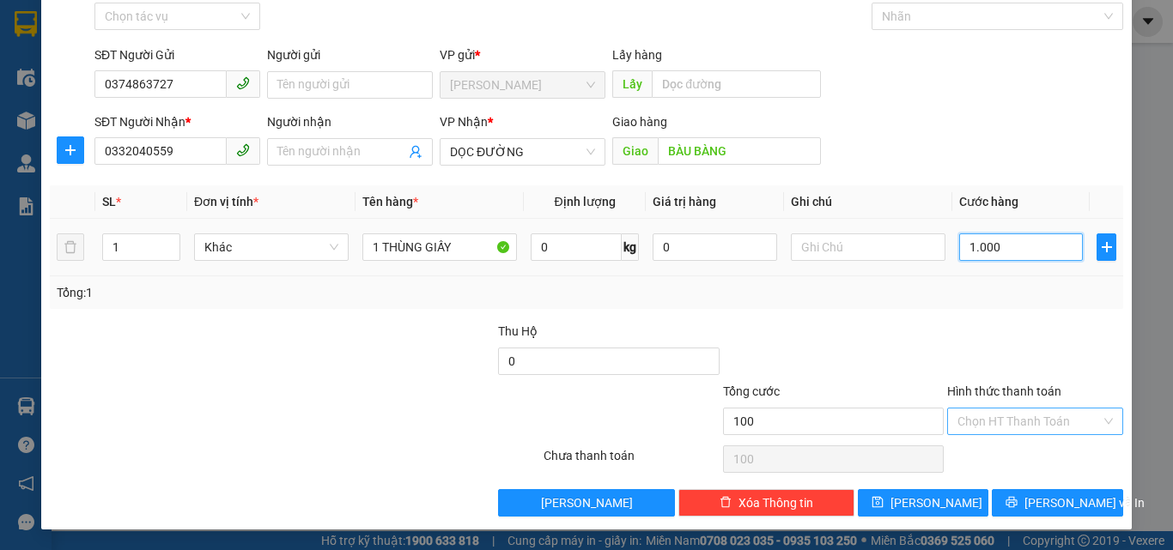
type input "1.000"
type input "10.000"
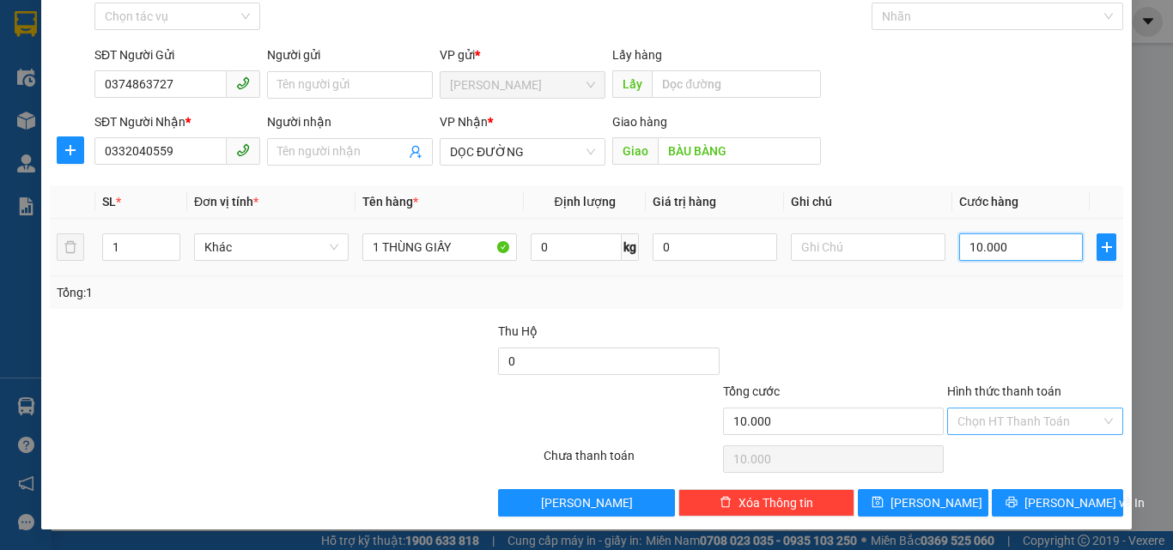
type input "100.000"
click at [957, 426] on input "Hình thức thanh toán" at bounding box center [1028, 422] width 143 height 26
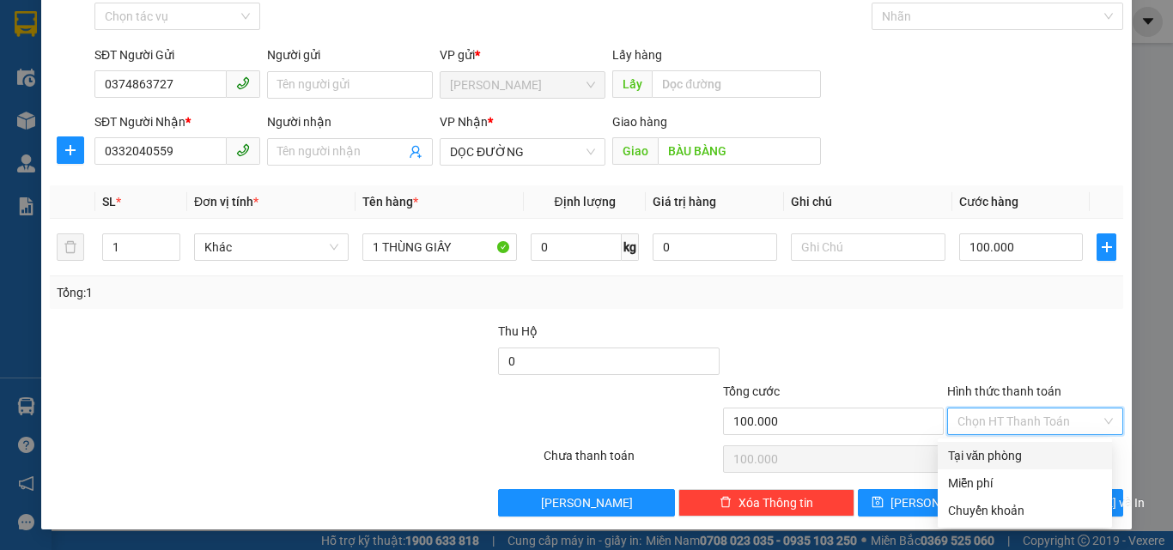
click at [952, 460] on div "Tại văn phòng" at bounding box center [1025, 455] width 154 height 19
type input "0"
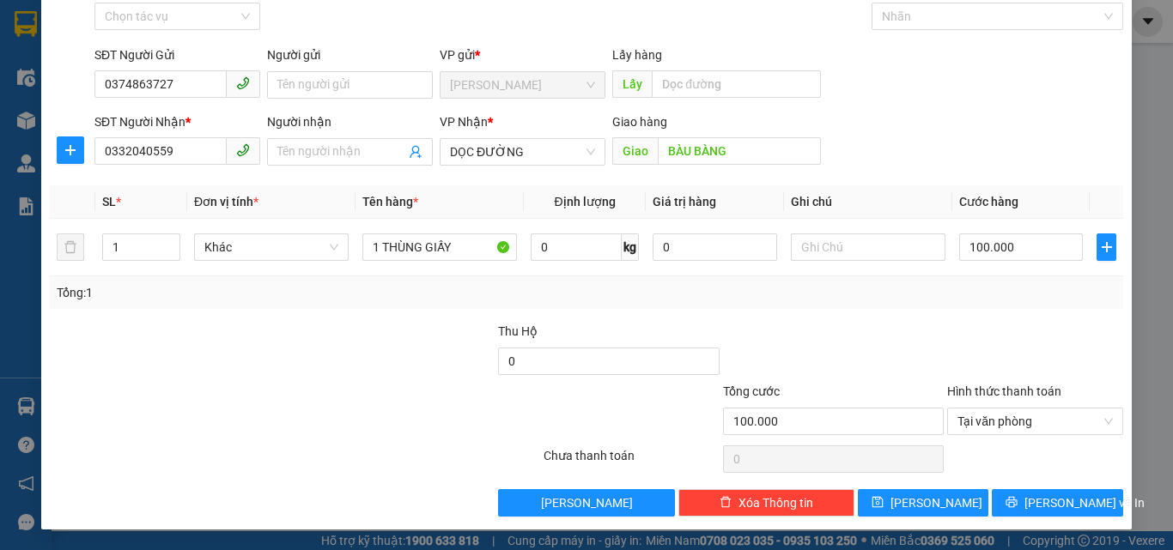
click at [908, 488] on div "Transit Pickup Surcharge Ids Transit Deliver Surcharge Ids Transit Deliver Surc…" at bounding box center [586, 247] width 1073 height 540
drag, startPoint x: 915, startPoint y: 497, endPoint x: 905, endPoint y: 493, distance: 11.2
click at [908, 493] on button "[PERSON_NAME]" at bounding box center [923, 502] width 131 height 27
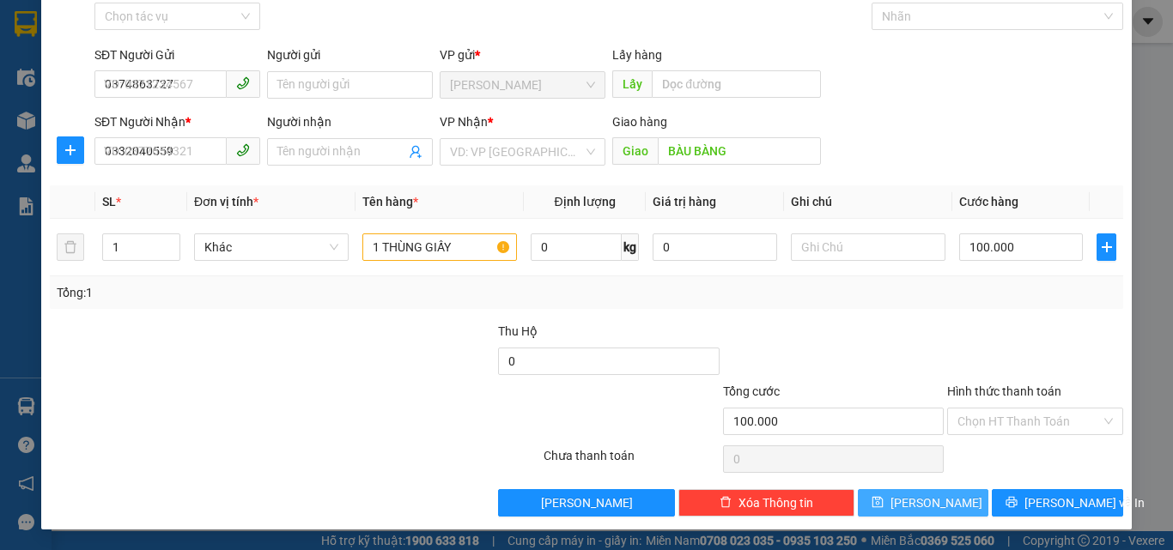
type input "0"
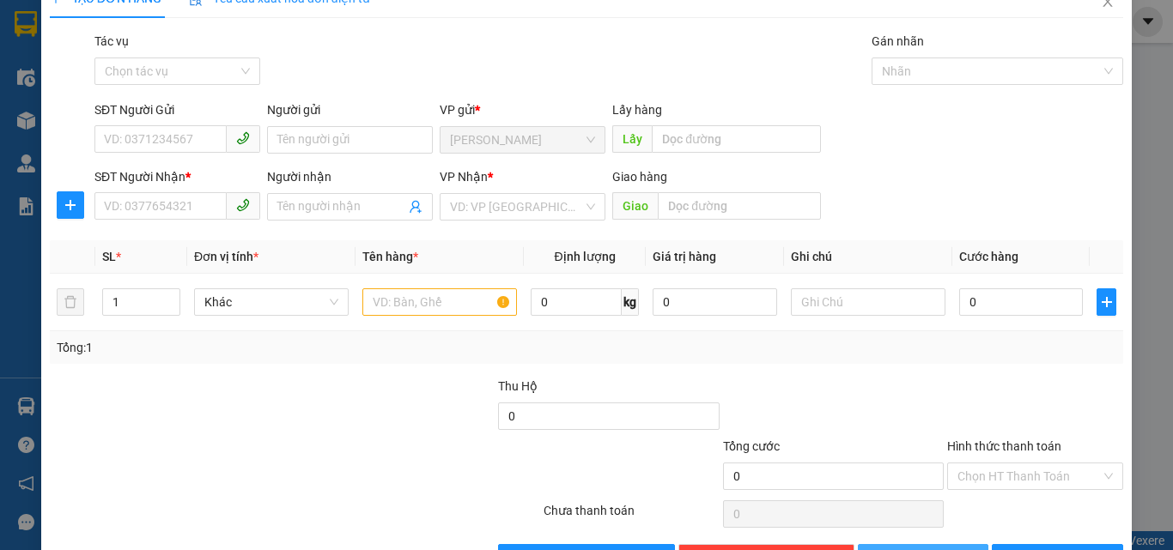
scroll to position [0, 0]
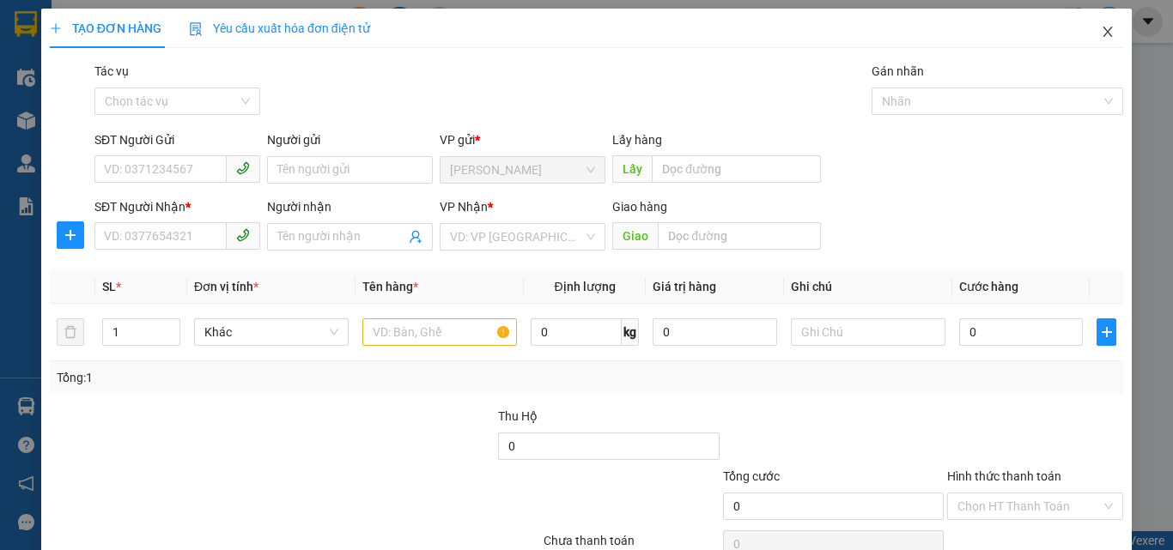
click at [1109, 33] on span "Close" at bounding box center [1108, 33] width 48 height 48
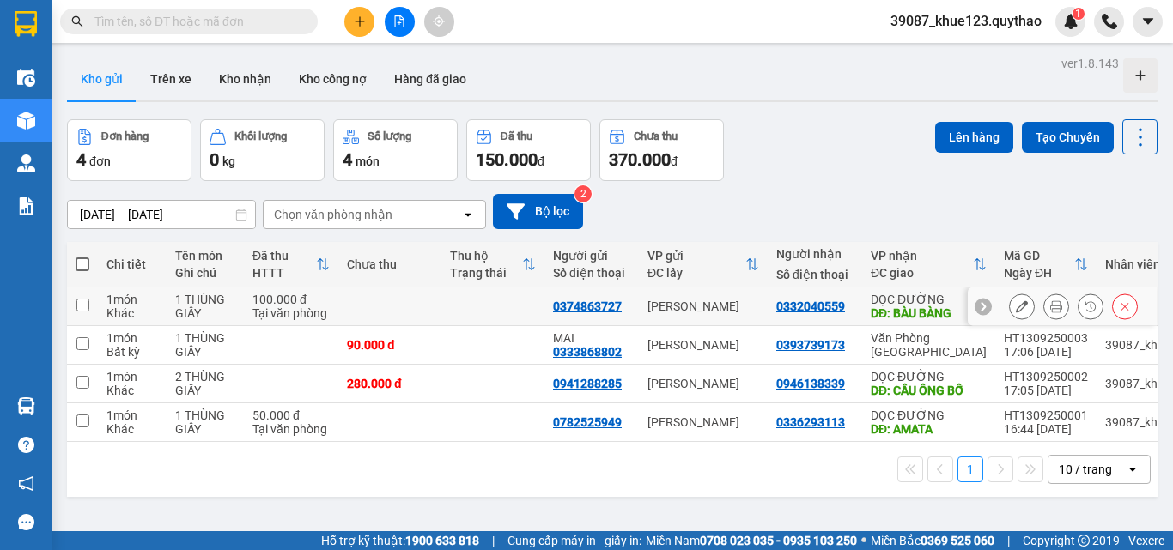
click at [110, 314] on div "Khác" at bounding box center [132, 314] width 52 height 14
checkbox input "true"
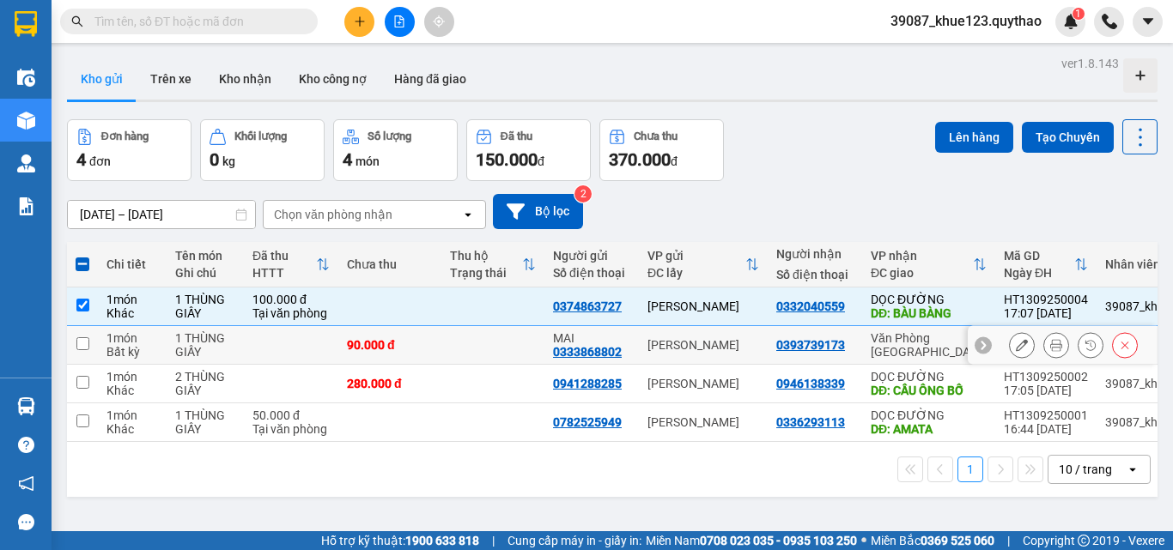
drag, startPoint x: 90, startPoint y: 347, endPoint x: 76, endPoint y: 365, distance: 22.7
click at [89, 347] on td at bounding box center [82, 345] width 31 height 39
checkbox input "true"
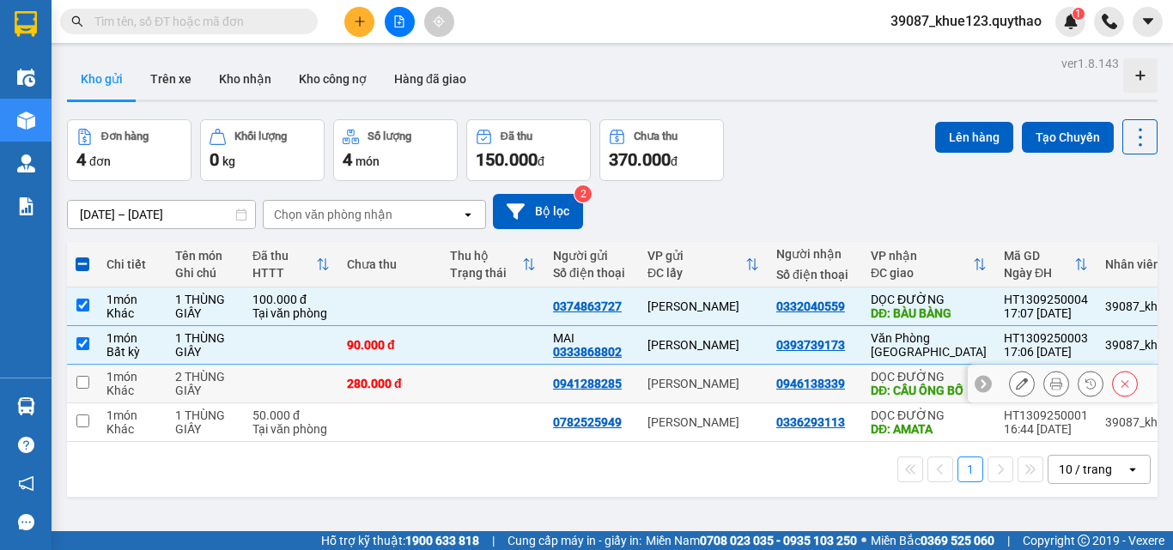
click at [88, 386] on input "checkbox" at bounding box center [82, 382] width 13 height 13
checkbox input "true"
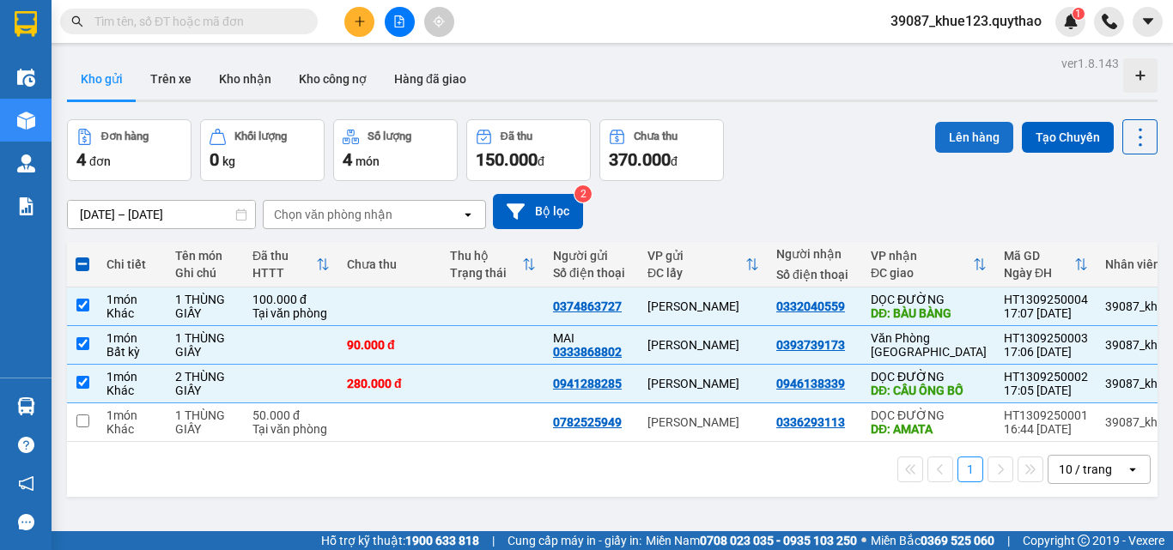
click at [942, 138] on button "Lên hàng" at bounding box center [974, 137] width 78 height 31
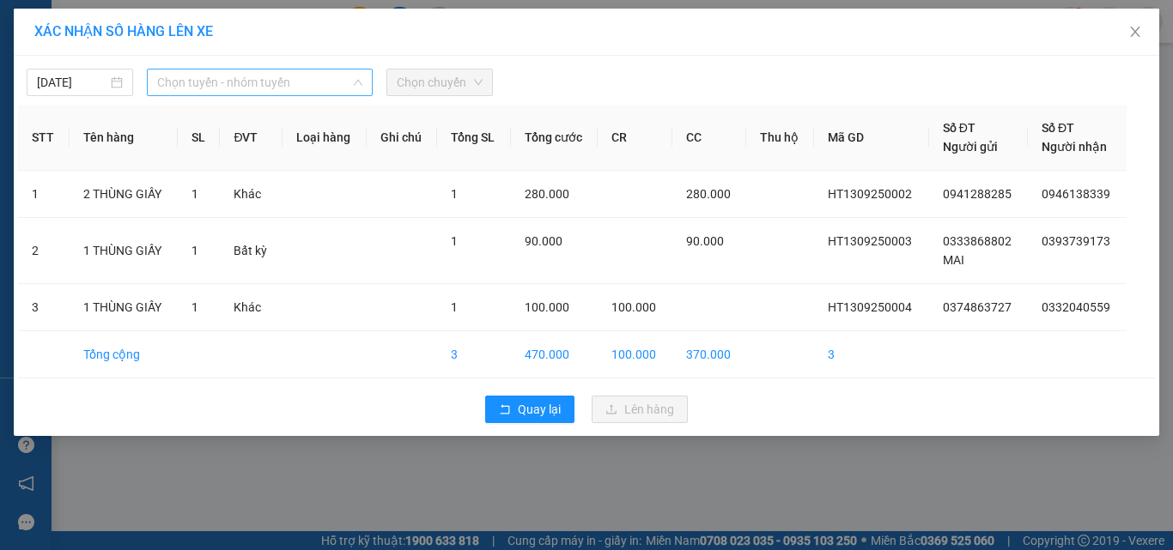
click at [273, 84] on span "Chọn tuyến - nhóm tuyến" at bounding box center [259, 83] width 205 height 26
click at [319, 72] on span "Chọn tuyến - nhóm tuyến" at bounding box center [259, 83] width 205 height 26
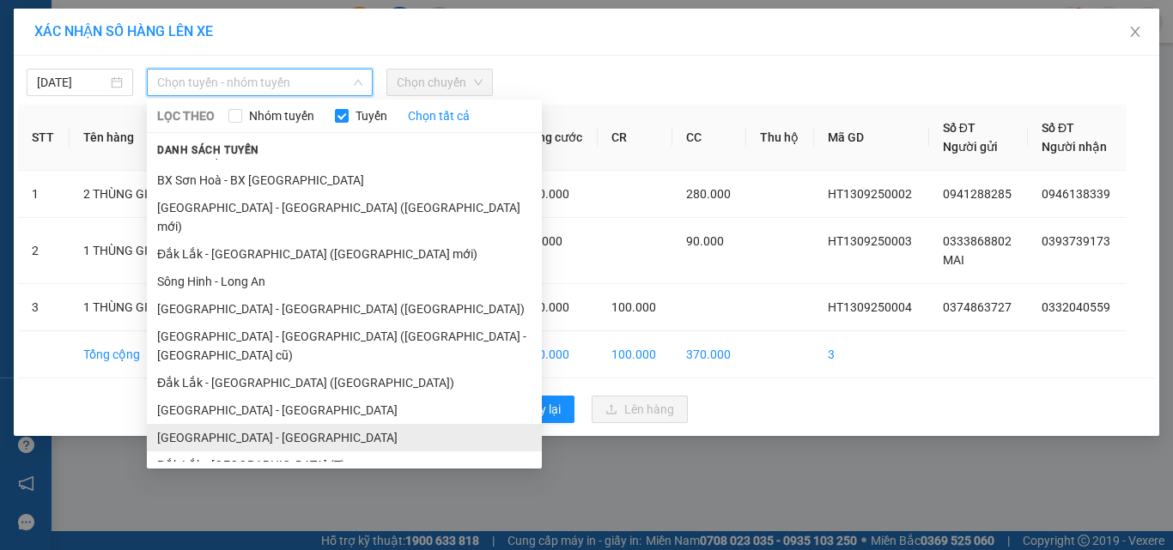
scroll to position [137, 0]
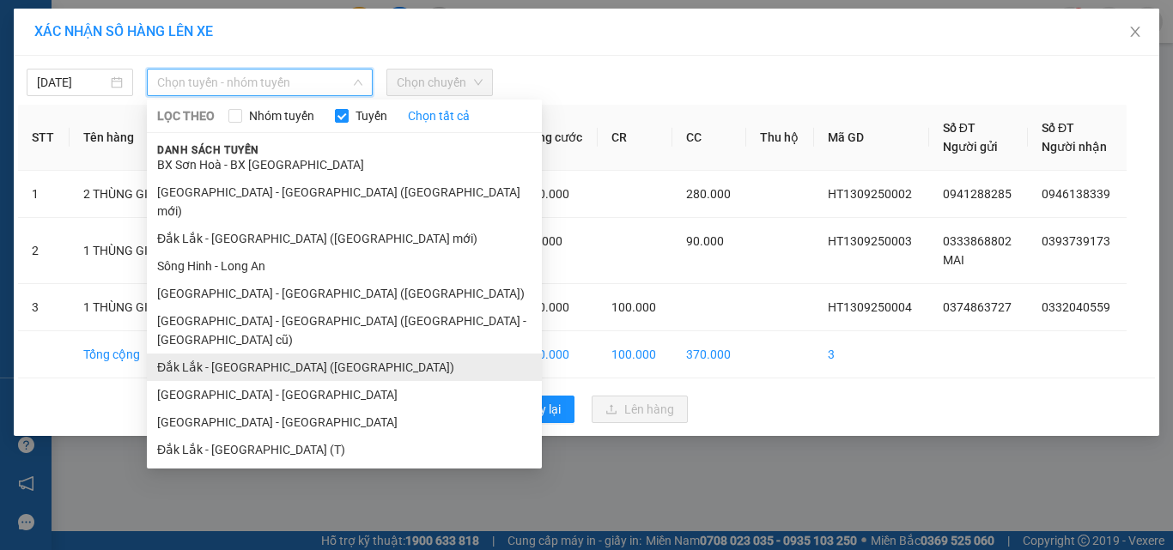
drag, startPoint x: 203, startPoint y: 265, endPoint x: 198, endPoint y: 308, distance: 43.1
click at [198, 308] on ul "[GEOGRAPHIC_DATA] - [GEOGRAPHIC_DATA] [GEOGRAPHIC_DATA] - [GEOGRAPHIC_DATA] ([G…" at bounding box center [344, 310] width 395 height 303
click at [198, 354] on li "Đắk Lắk - [GEOGRAPHIC_DATA] ([GEOGRAPHIC_DATA])" at bounding box center [344, 367] width 395 height 27
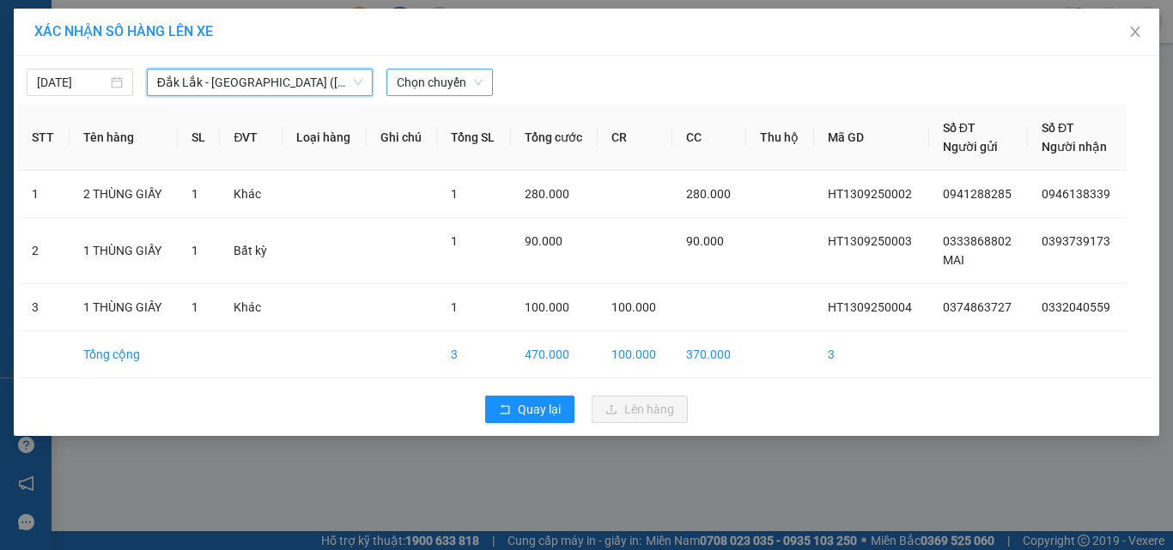
click at [461, 73] on span "Chọn chuyến" at bounding box center [440, 83] width 86 height 26
click at [338, 76] on span "Đắk Lắk - [GEOGRAPHIC_DATA] ([GEOGRAPHIC_DATA])" at bounding box center [259, 83] width 205 height 26
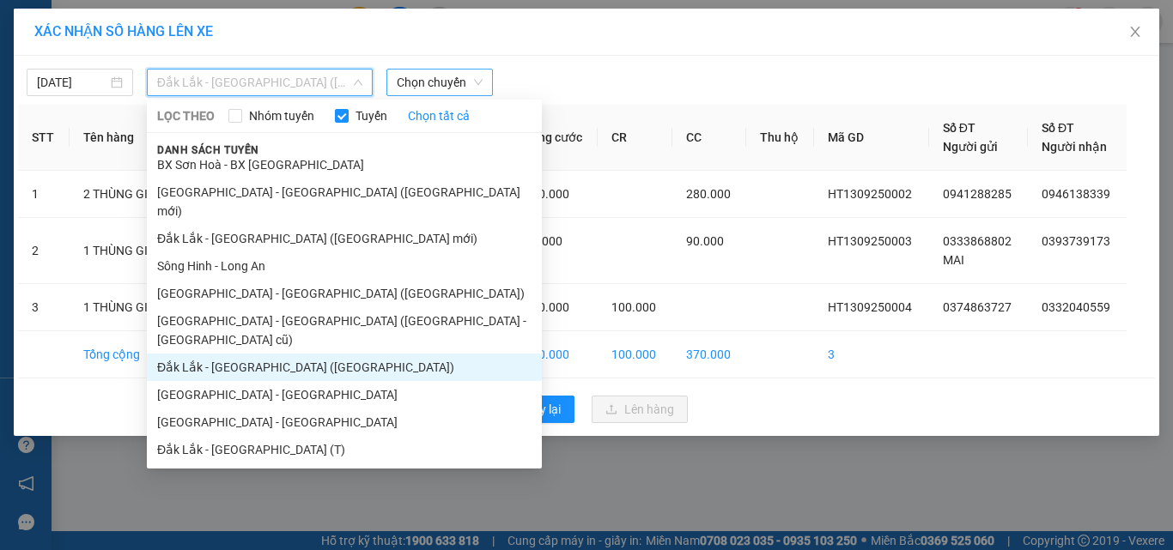
click at [465, 74] on span "Chọn chuyến" at bounding box center [440, 83] width 86 height 26
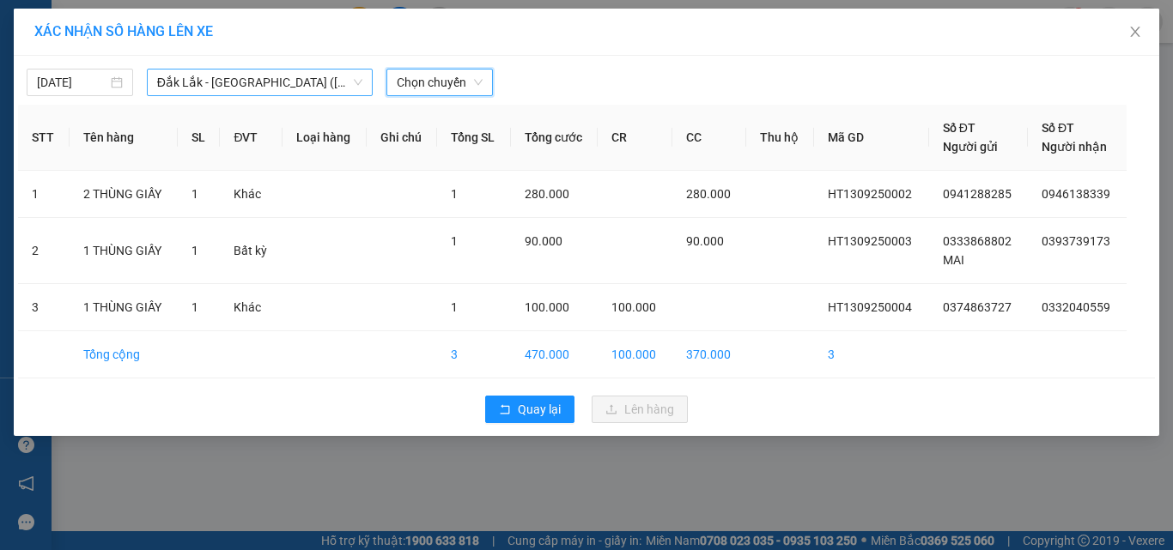
click at [343, 94] on span "Đắk Lắk - [GEOGRAPHIC_DATA] ([GEOGRAPHIC_DATA])" at bounding box center [259, 83] width 205 height 26
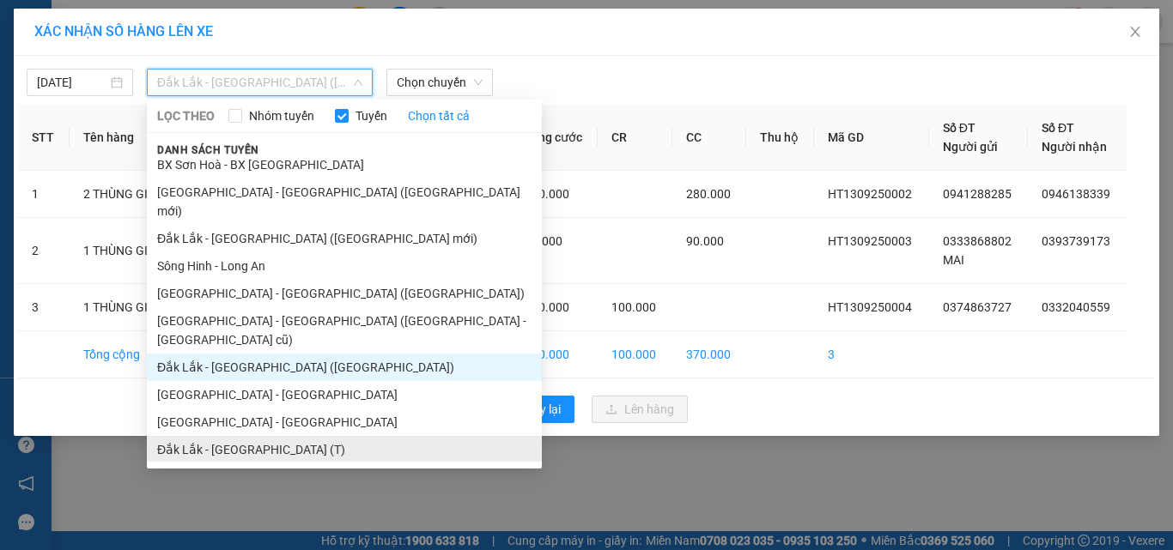
click at [240, 436] on li "Đắk Lắk - [GEOGRAPHIC_DATA] (T)" at bounding box center [344, 449] width 395 height 27
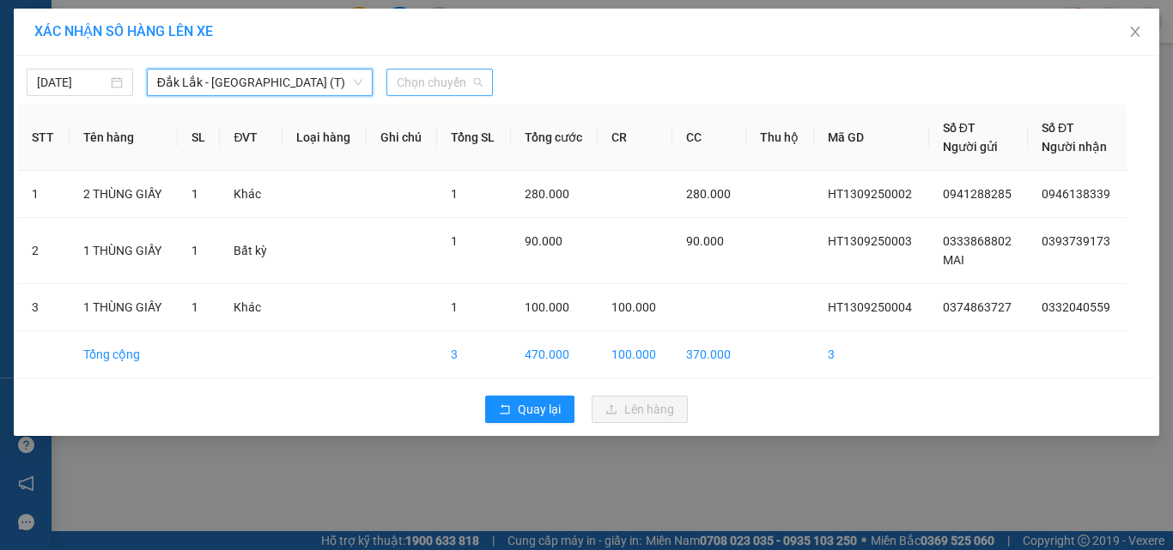
click at [445, 81] on span "Chọn chuyến" at bounding box center [440, 83] width 86 height 26
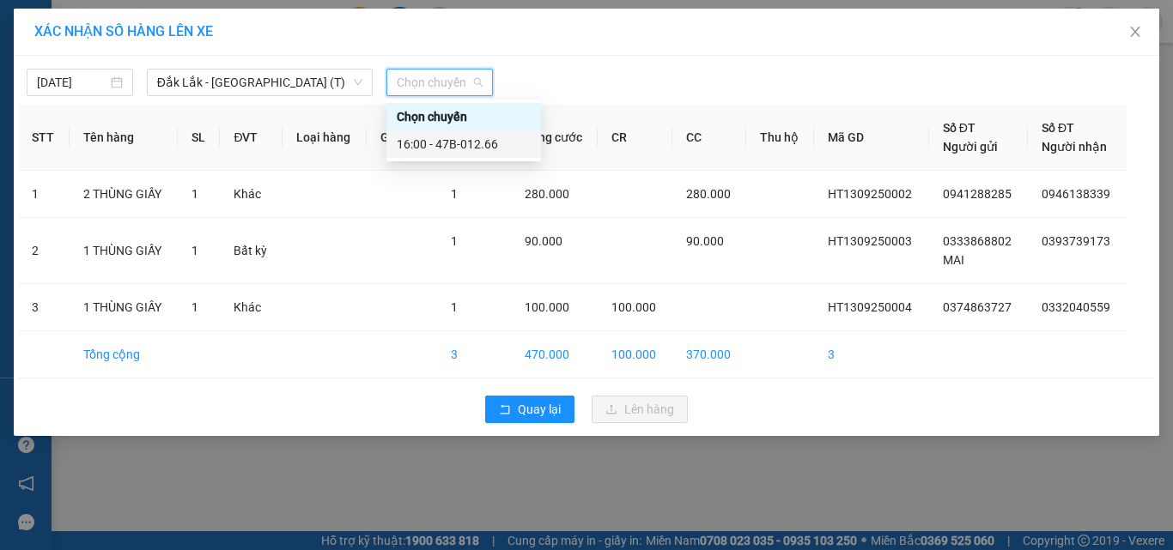
click at [436, 141] on div "16:00 - 47B-012.66" at bounding box center [464, 144] width 134 height 19
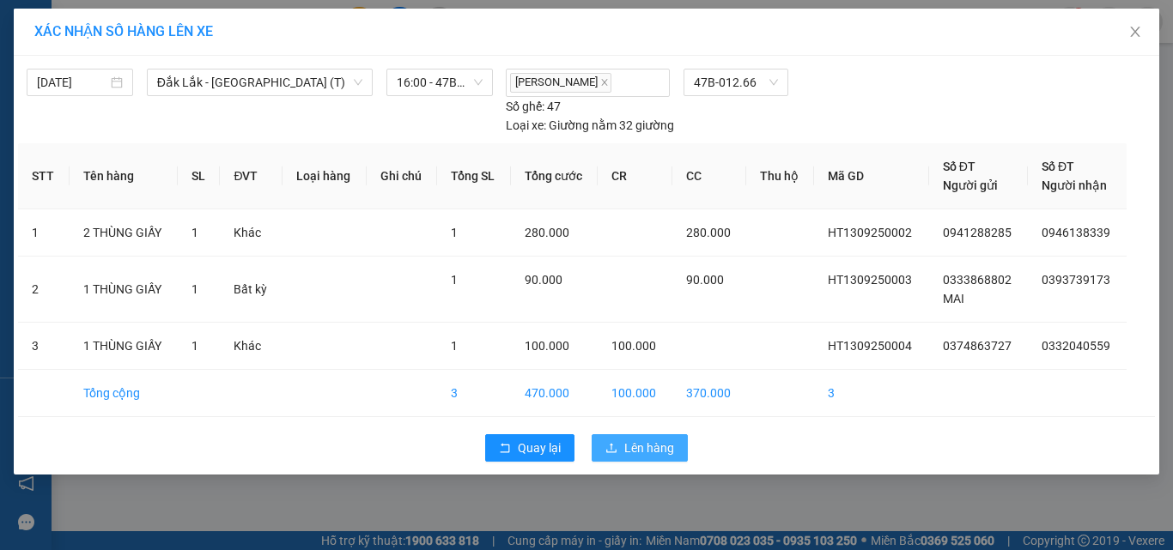
click at [659, 442] on span "Lên hàng" at bounding box center [649, 448] width 50 height 19
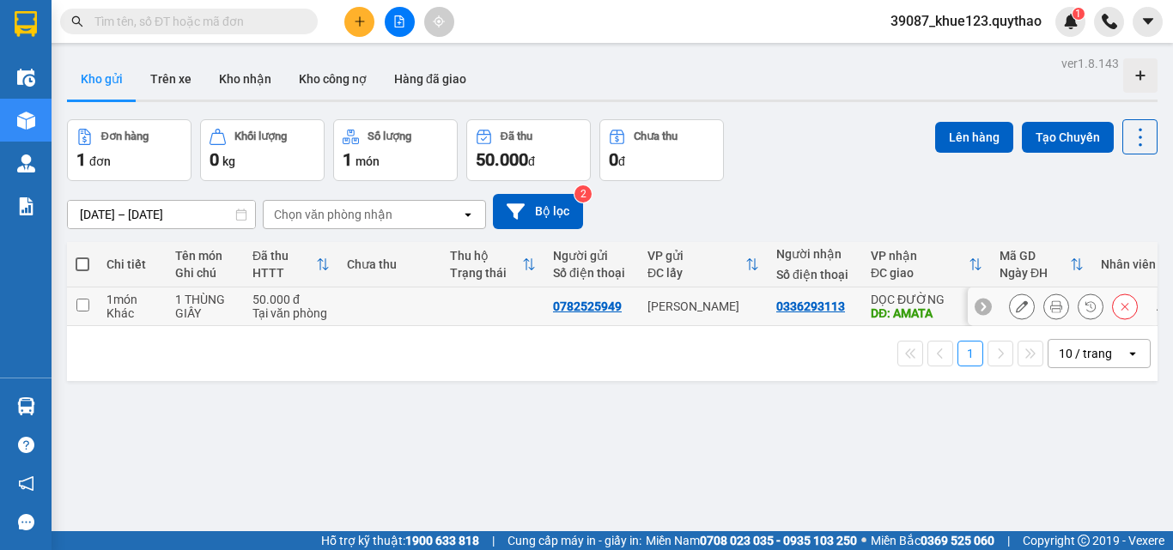
click at [88, 302] on input "checkbox" at bounding box center [82, 305] width 13 height 13
checkbox input "true"
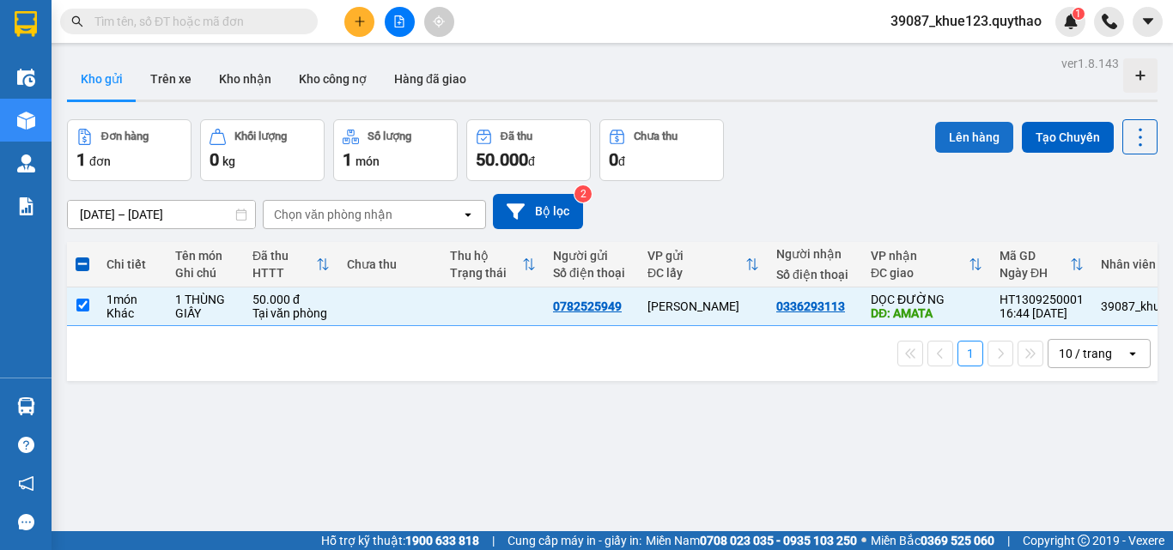
click at [976, 123] on button "Lên hàng" at bounding box center [974, 137] width 78 height 31
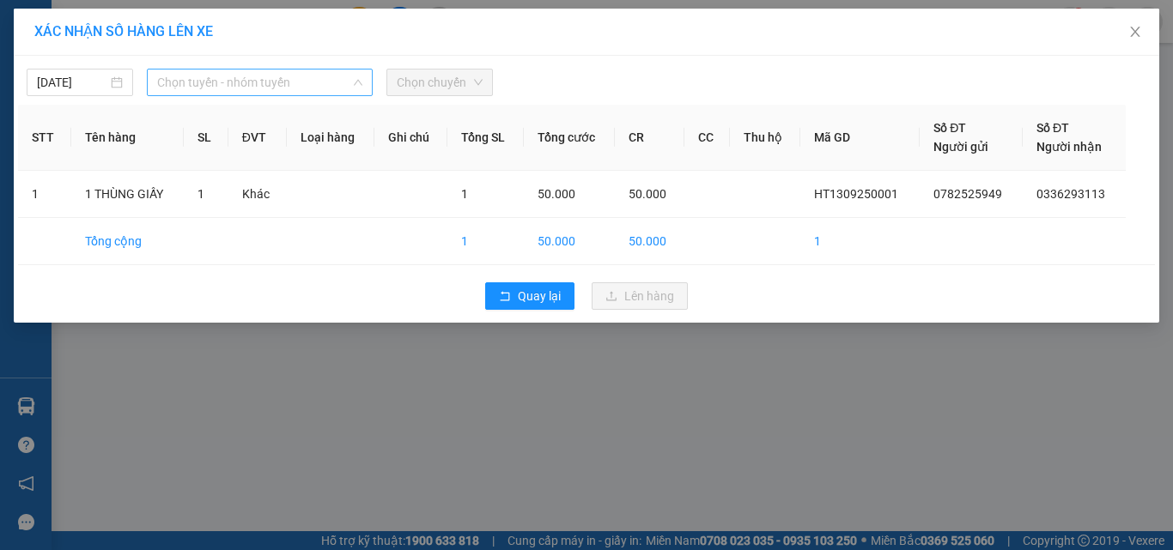
click at [299, 79] on span "Chọn tuyến - nhóm tuyến" at bounding box center [259, 83] width 205 height 26
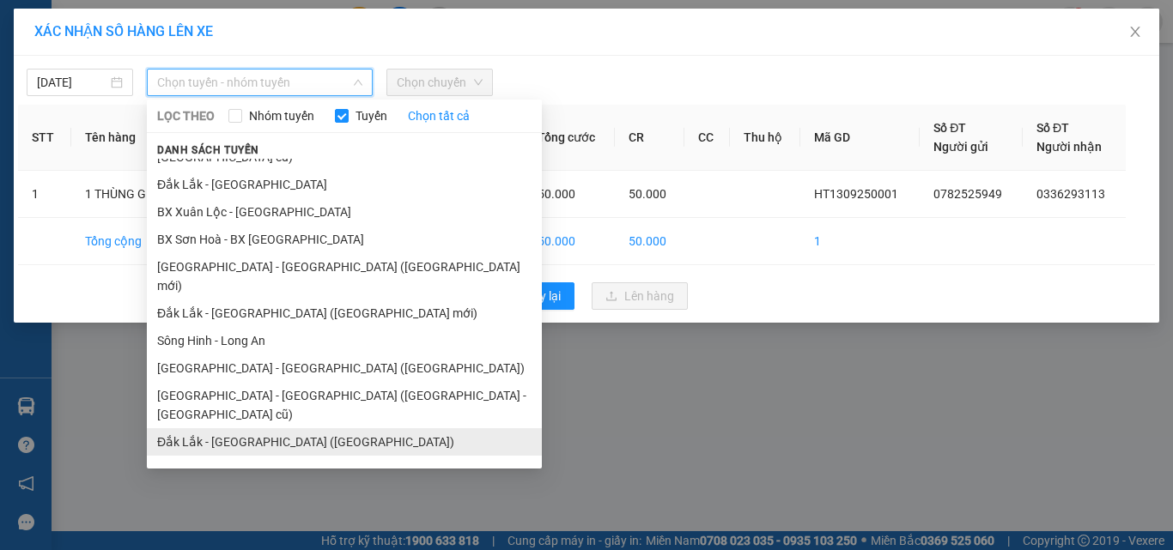
scroll to position [137, 0]
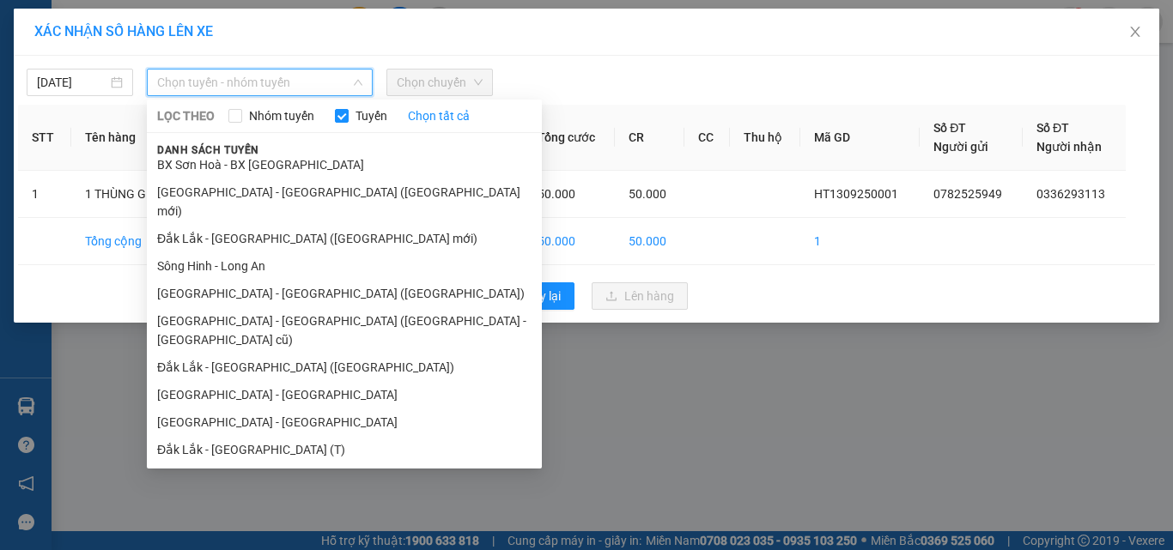
click at [251, 491] on li "Đắk Lắk - [GEOGRAPHIC_DATA]" at bounding box center [344, 504] width 395 height 27
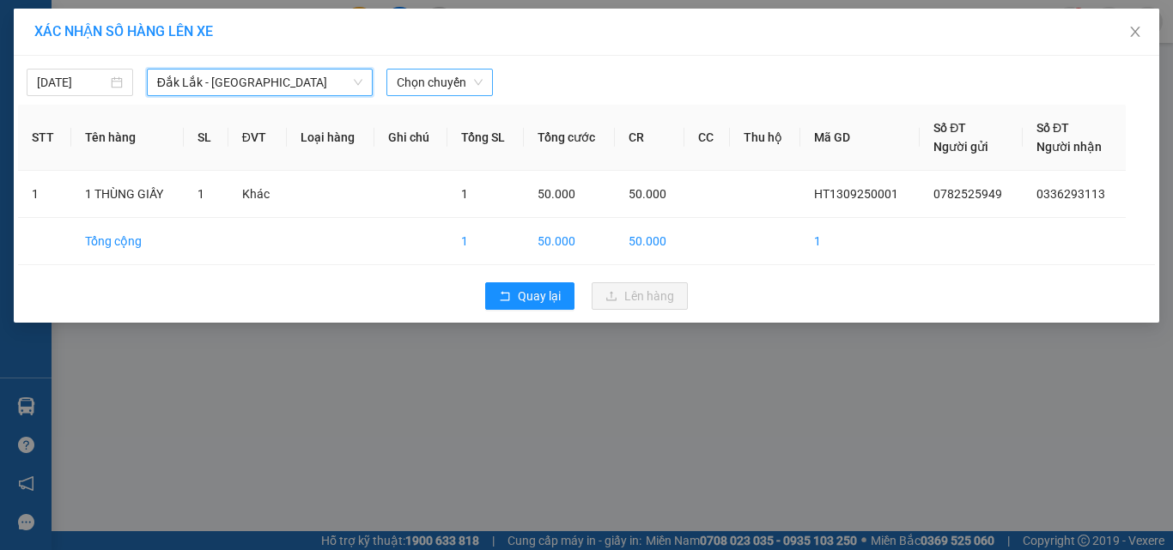
drag, startPoint x: 470, startPoint y: 103, endPoint x: 471, endPoint y: 82, distance: 21.5
click at [471, 87] on div "[DATE] [GEOGRAPHIC_DATA] - [GEOGRAPHIC_DATA] - [GEOGRAPHIC_DATA] LỌC THEO Nhóm …" at bounding box center [586, 189] width 1145 height 267
drag, startPoint x: 472, startPoint y: 82, endPoint x: 463, endPoint y: 96, distance: 17.4
click at [471, 83] on span "Chọn chuyến" at bounding box center [440, 83] width 86 height 26
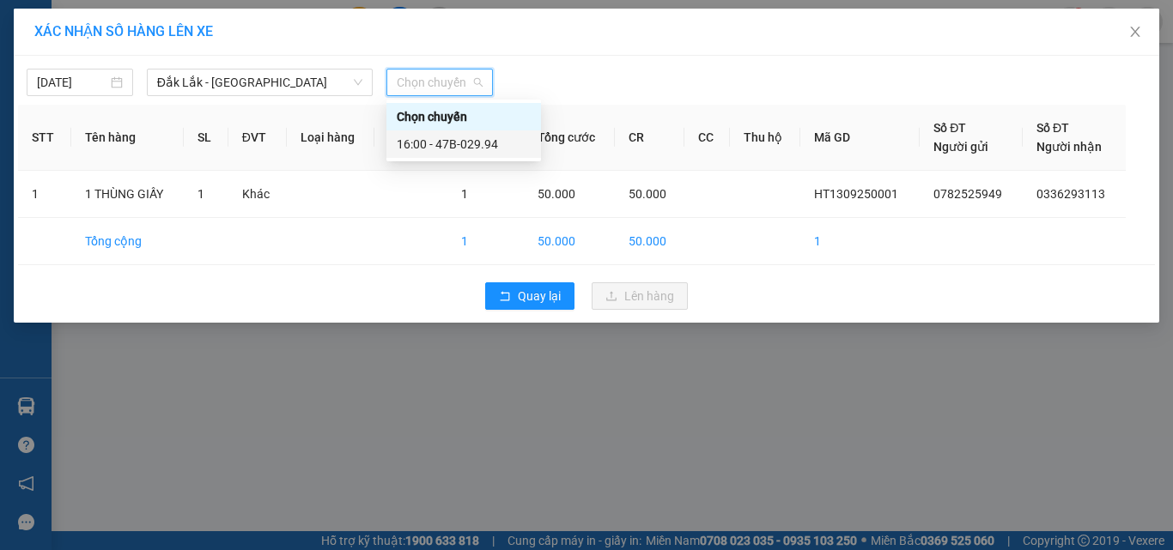
click at [457, 148] on div "16:00 - 47B-029.94" at bounding box center [464, 144] width 134 height 19
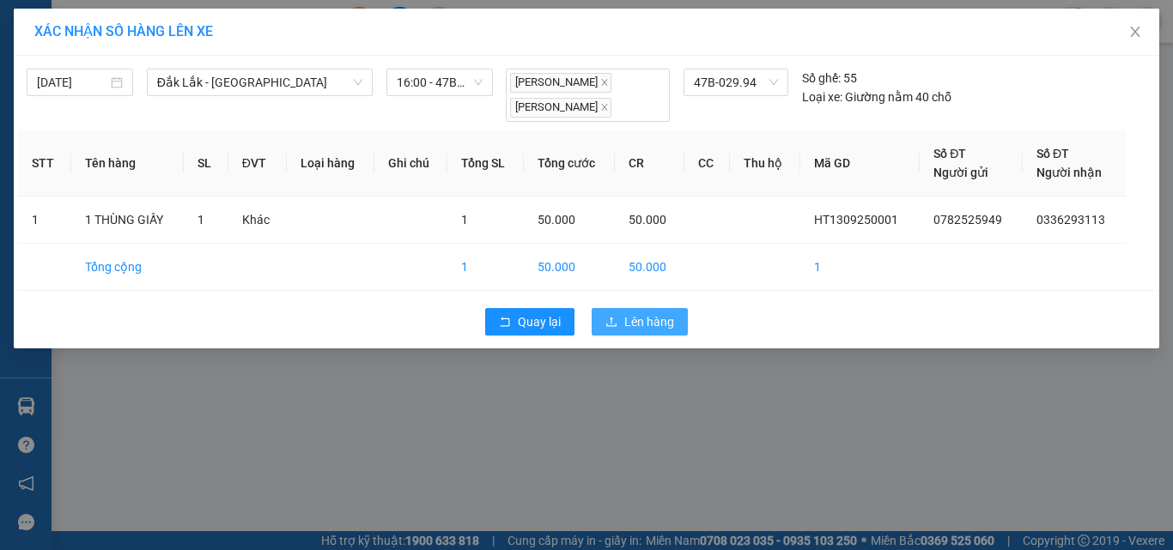
click at [649, 325] on span "Lên hàng" at bounding box center [649, 322] width 50 height 19
